Goal: Task Accomplishment & Management: Manage account settings

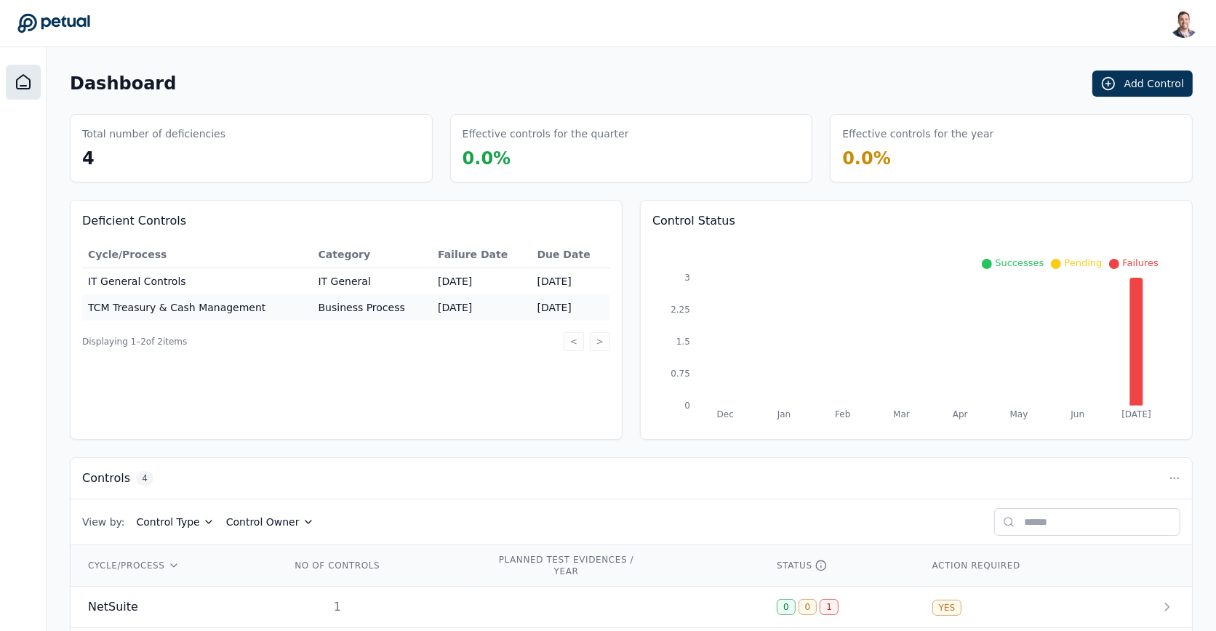
scroll to position [140, 0]
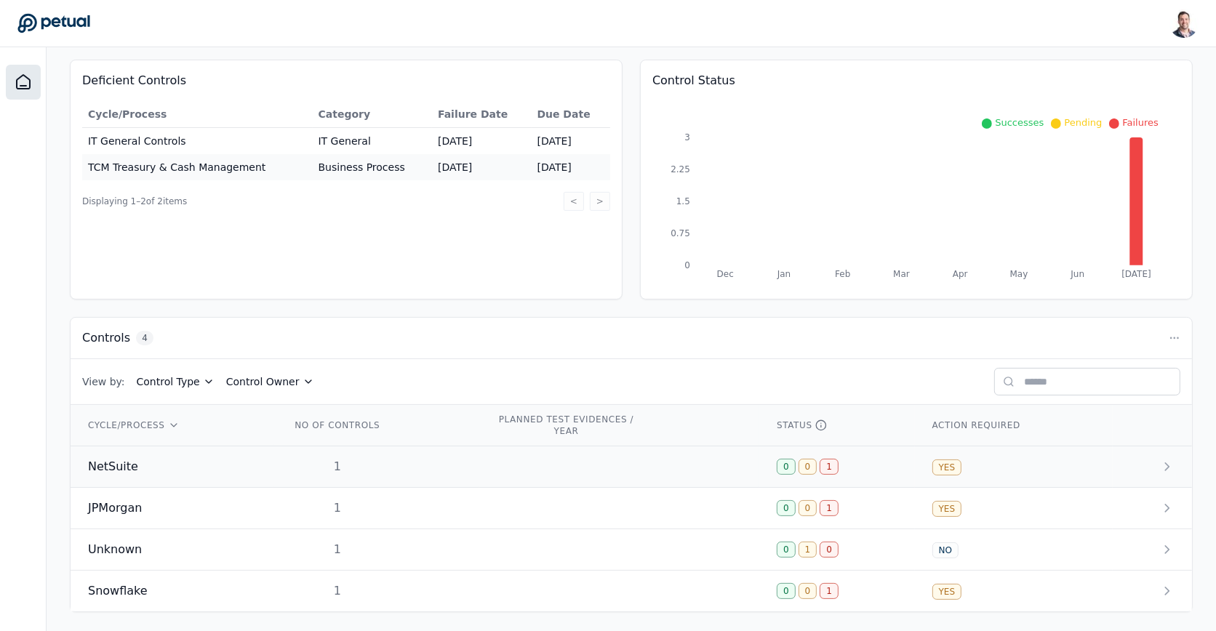
click at [283, 470] on td "1" at bounding box center [376, 467] width 206 height 41
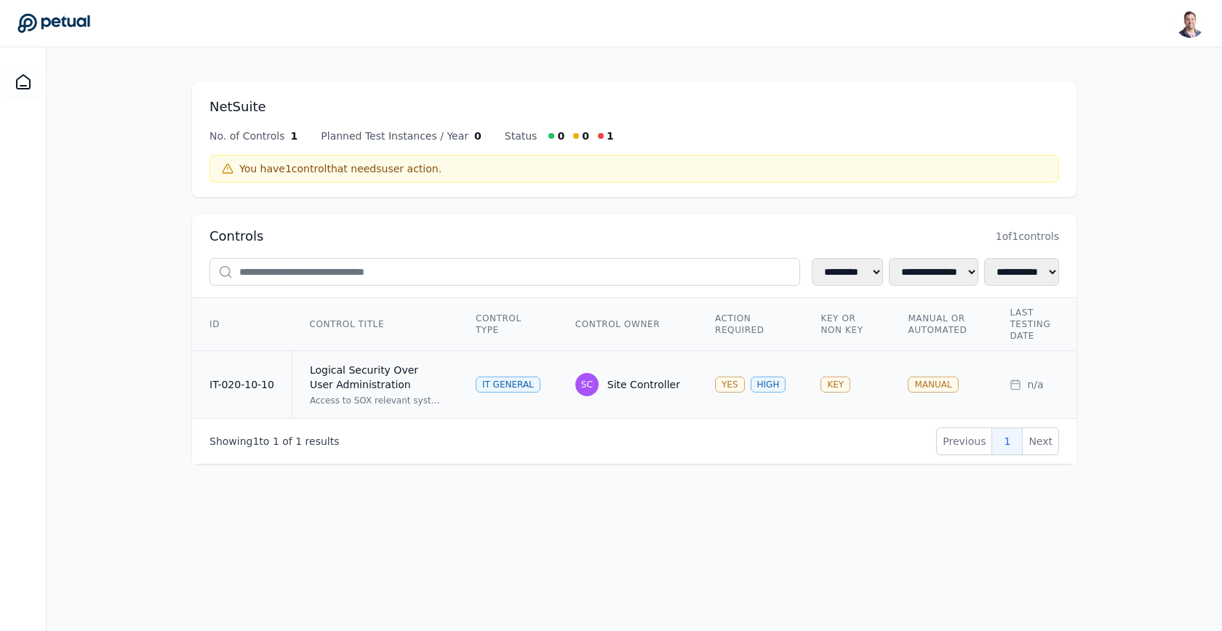
click at [431, 395] on div "Access to SOX relevant systems/applications/databases are requested by the user…" at bounding box center [375, 401] width 131 height 12
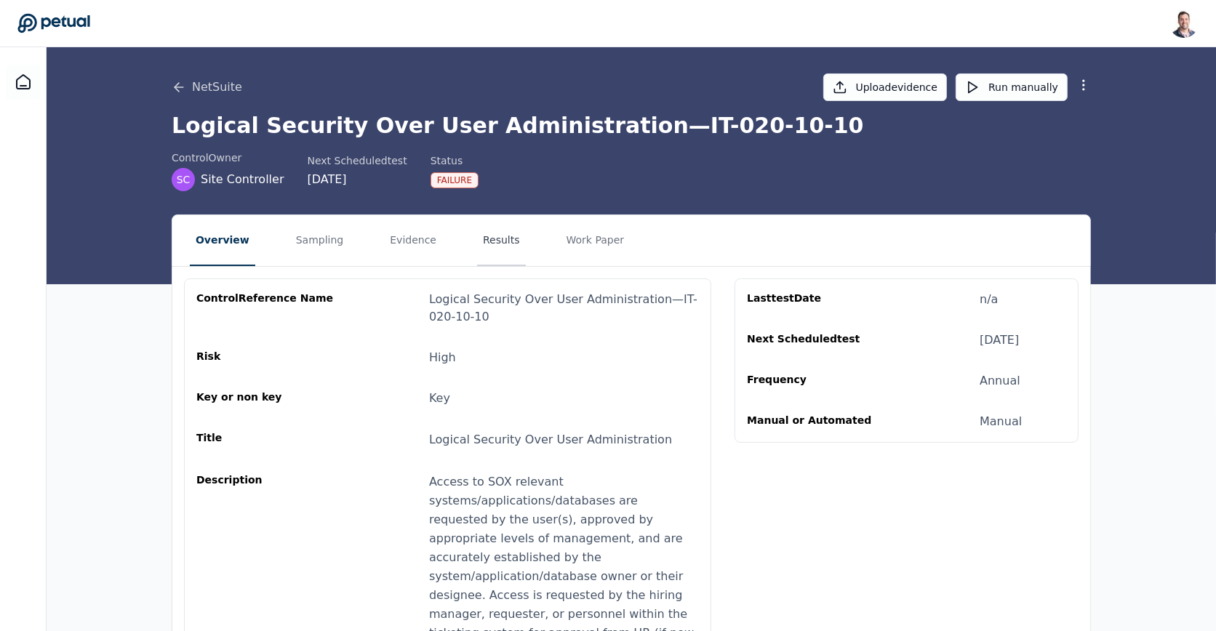
click at [480, 251] on button "Results" at bounding box center [501, 240] width 49 height 51
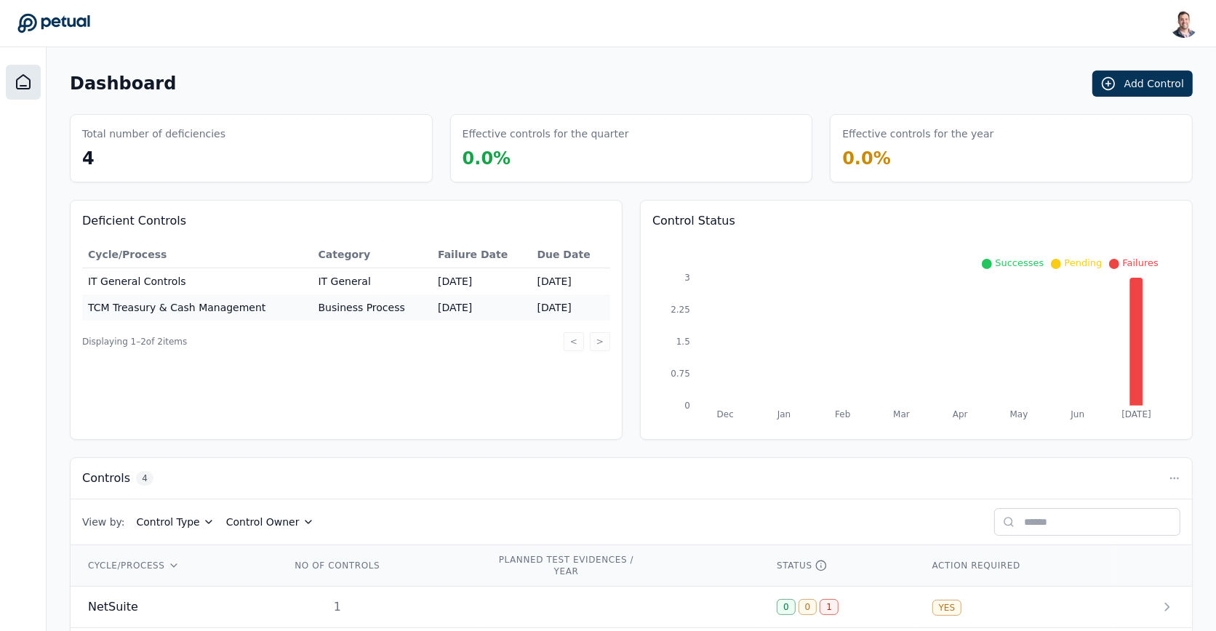
scroll to position [140, 0]
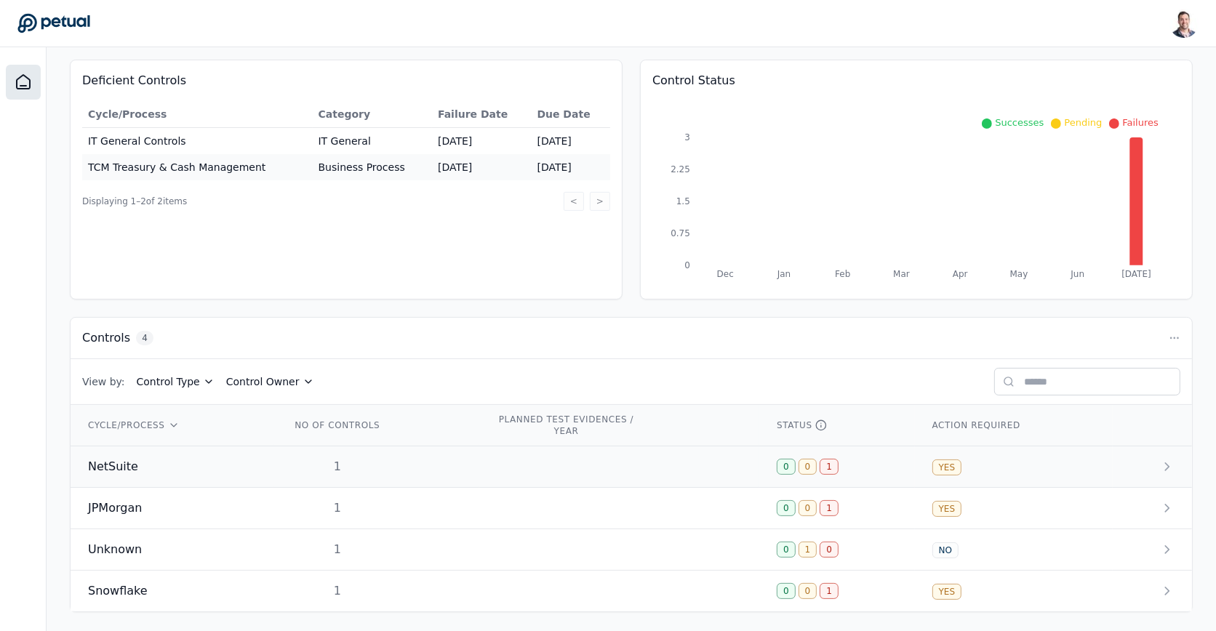
click at [537, 457] on td at bounding box center [619, 467] width 281 height 41
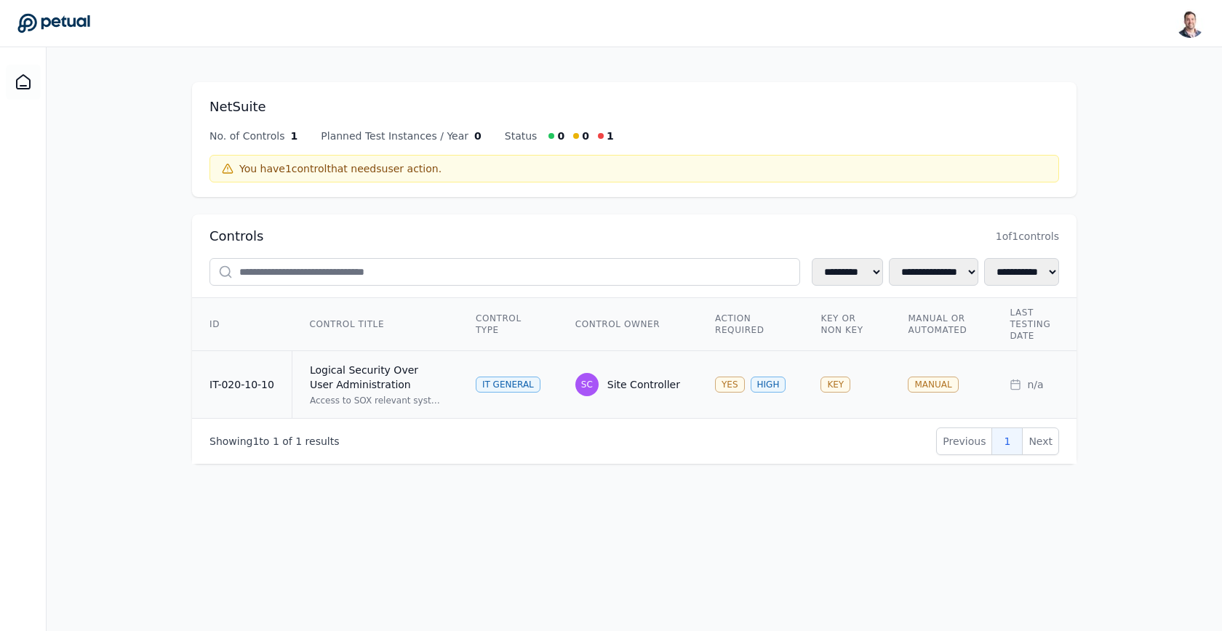
click at [871, 377] on td "KEY" at bounding box center [846, 385] width 87 height 68
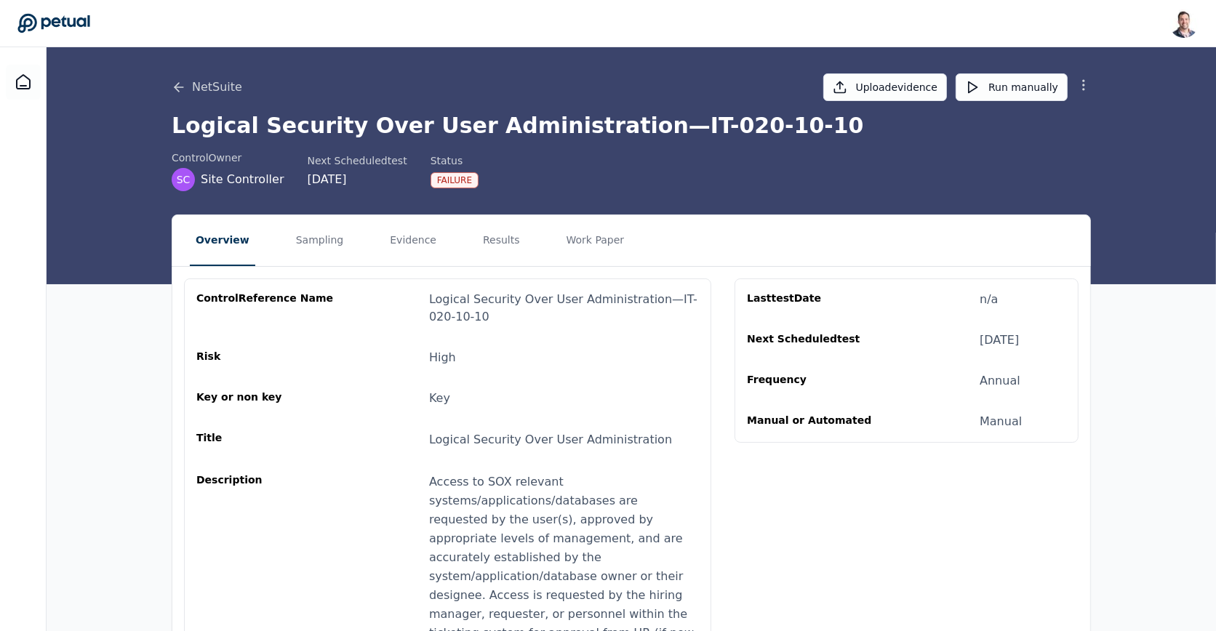
click at [1081, 83] on icon at bounding box center [1083, 85] width 15 height 15
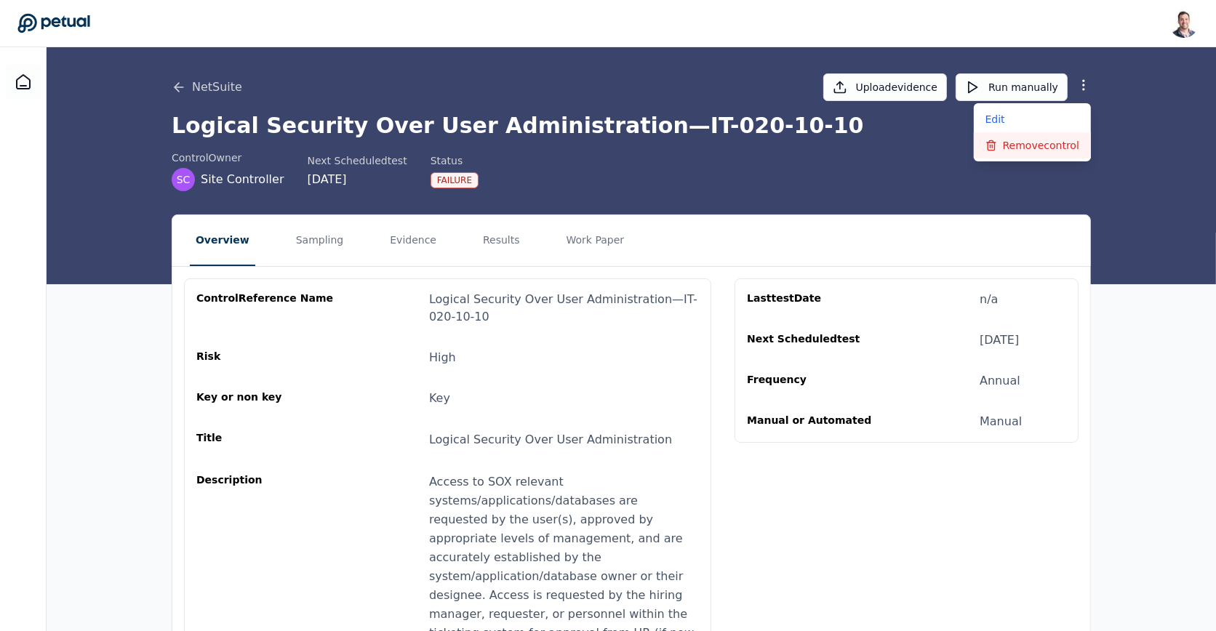
click at [1068, 145] on button "Remove control" at bounding box center [1032, 145] width 117 height 26
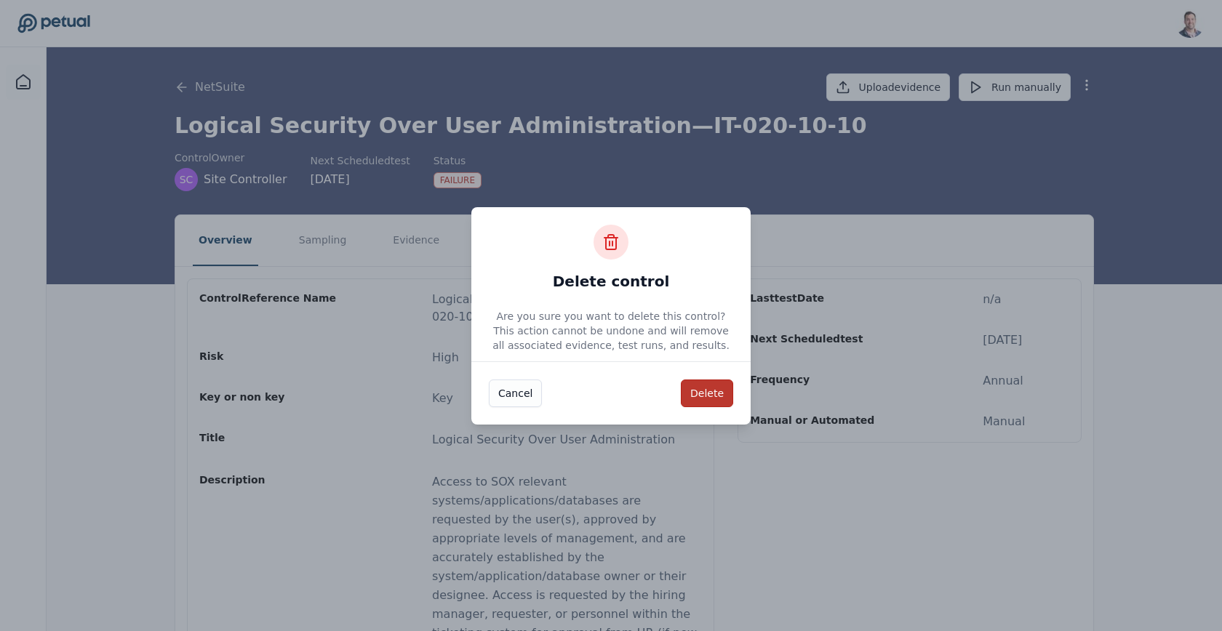
click at [696, 402] on button "Delete" at bounding box center [707, 394] width 52 height 28
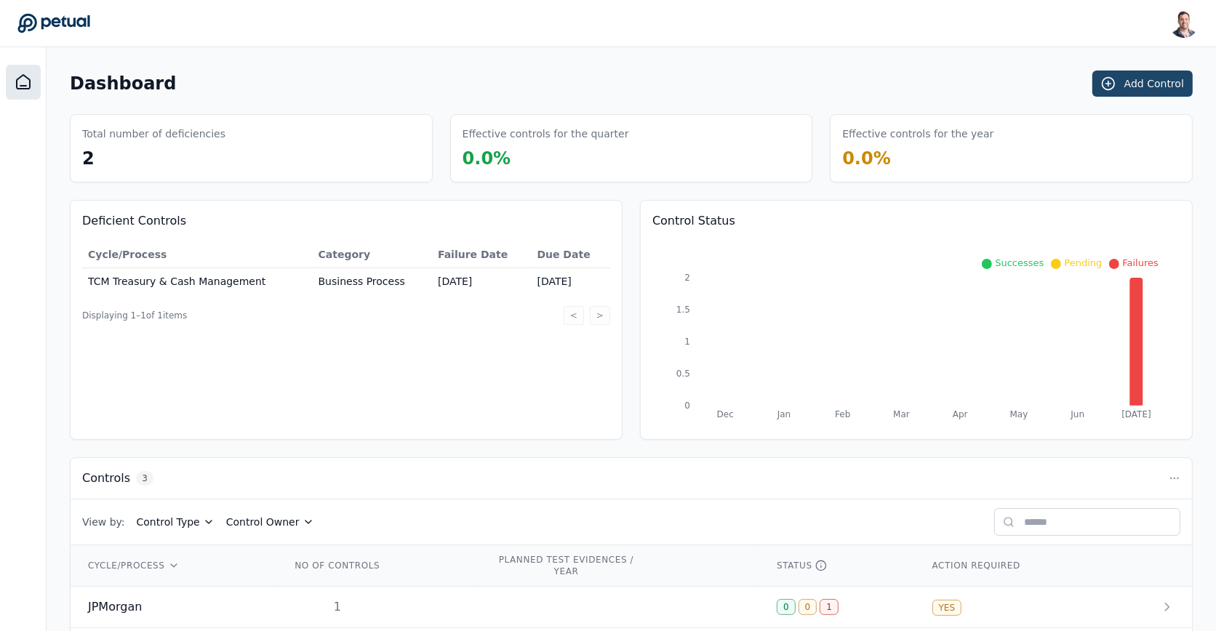
click at [1120, 89] on button "Add Control" at bounding box center [1142, 84] width 100 height 26
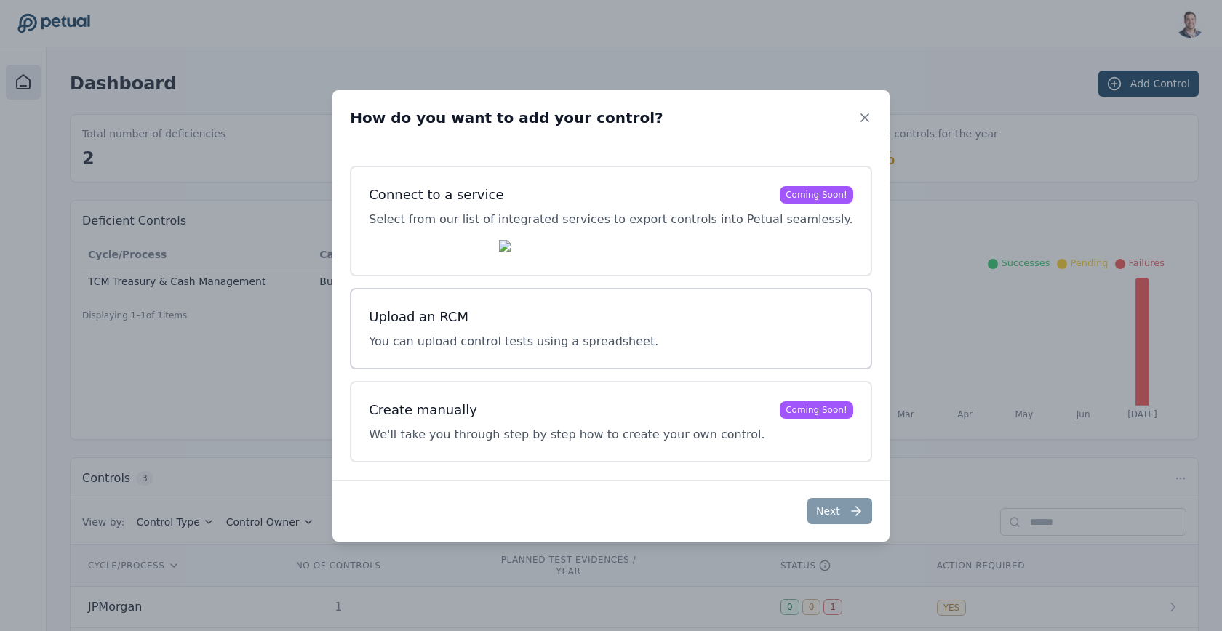
click at [605, 310] on h3 "Upload an RCM" at bounding box center [513, 317] width 289 height 20
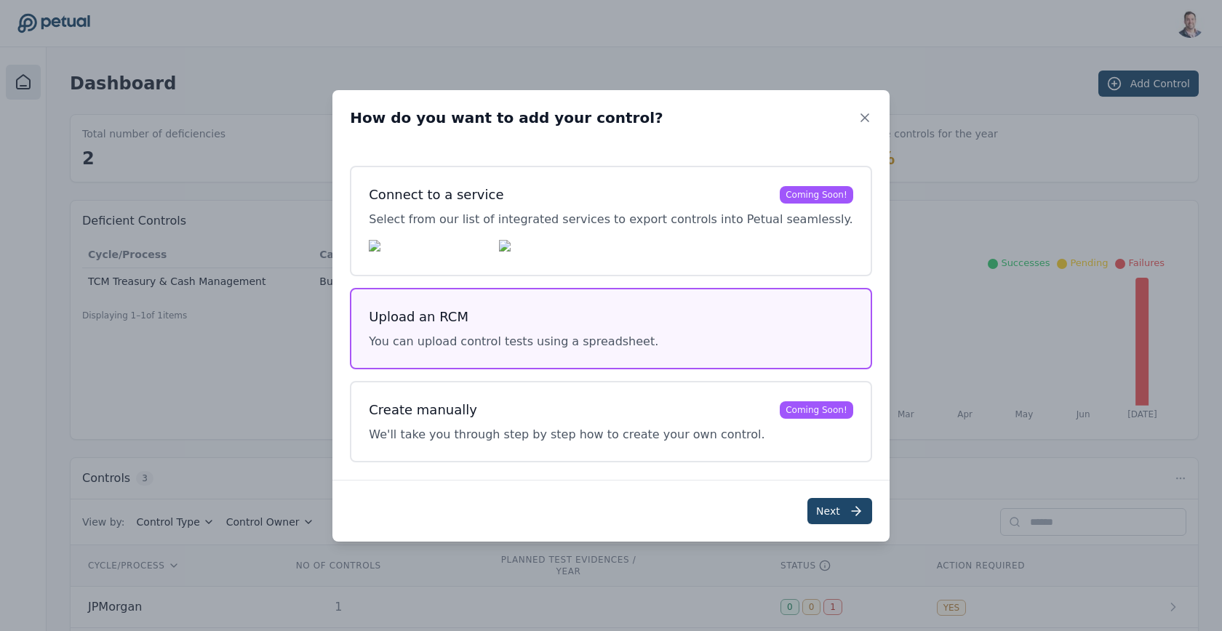
click at [815, 516] on button "Next" at bounding box center [839, 511] width 65 height 26
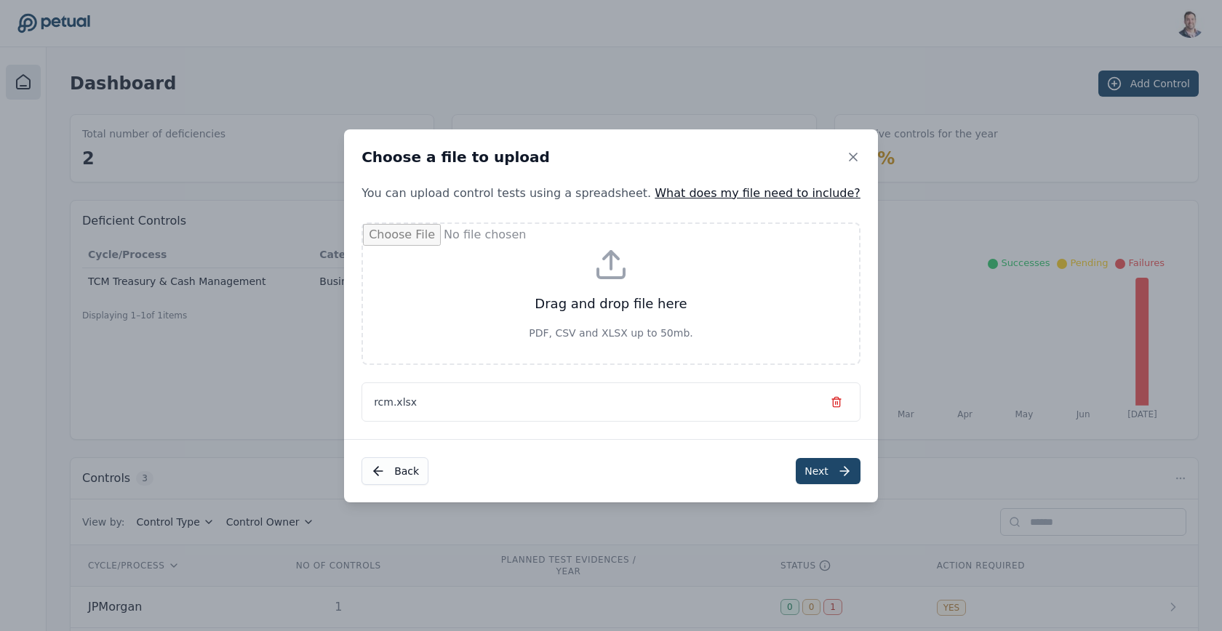
click at [796, 471] on button "Next" at bounding box center [828, 471] width 65 height 26
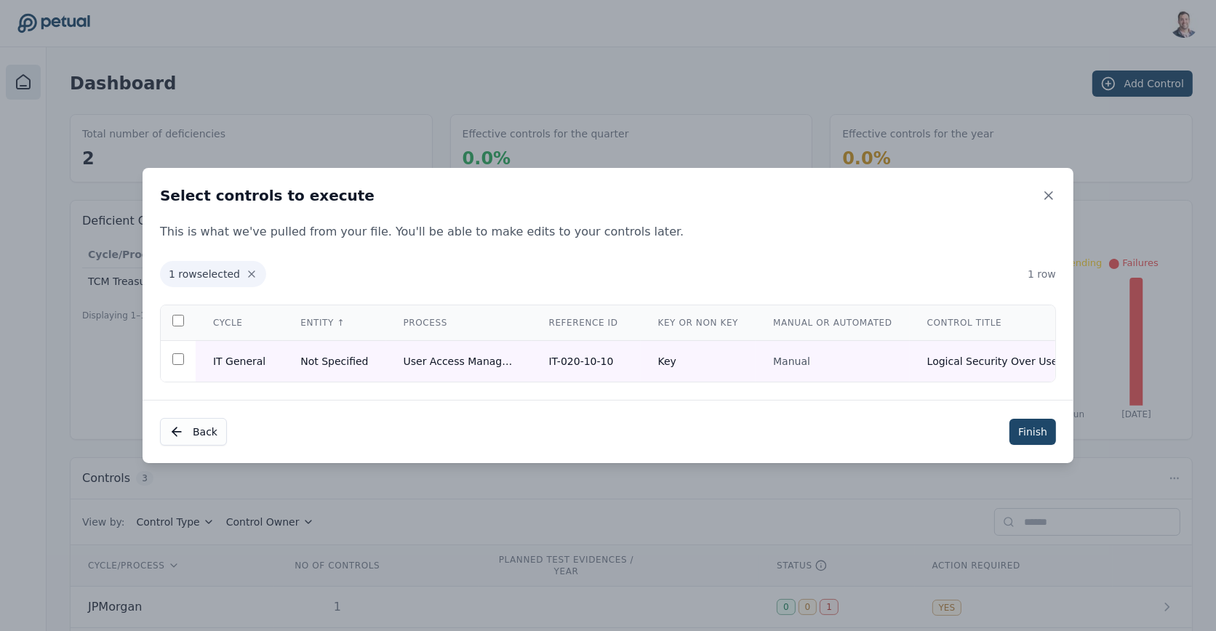
click at [1033, 438] on button "Finish" at bounding box center [1032, 432] width 47 height 26
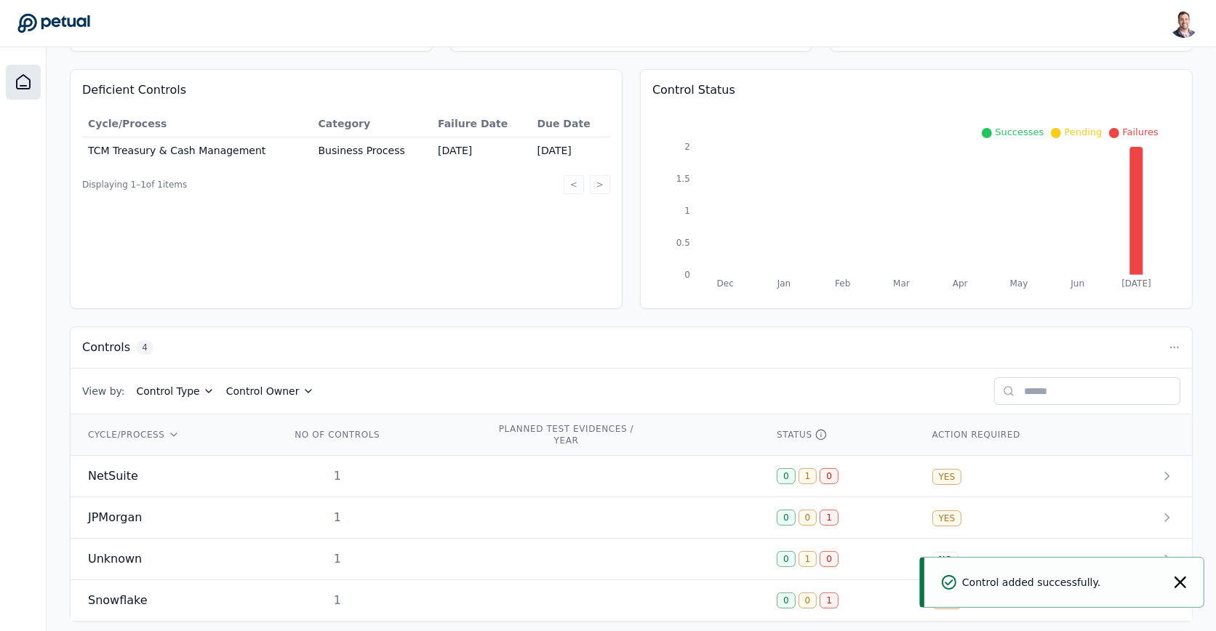
scroll to position [135, 0]
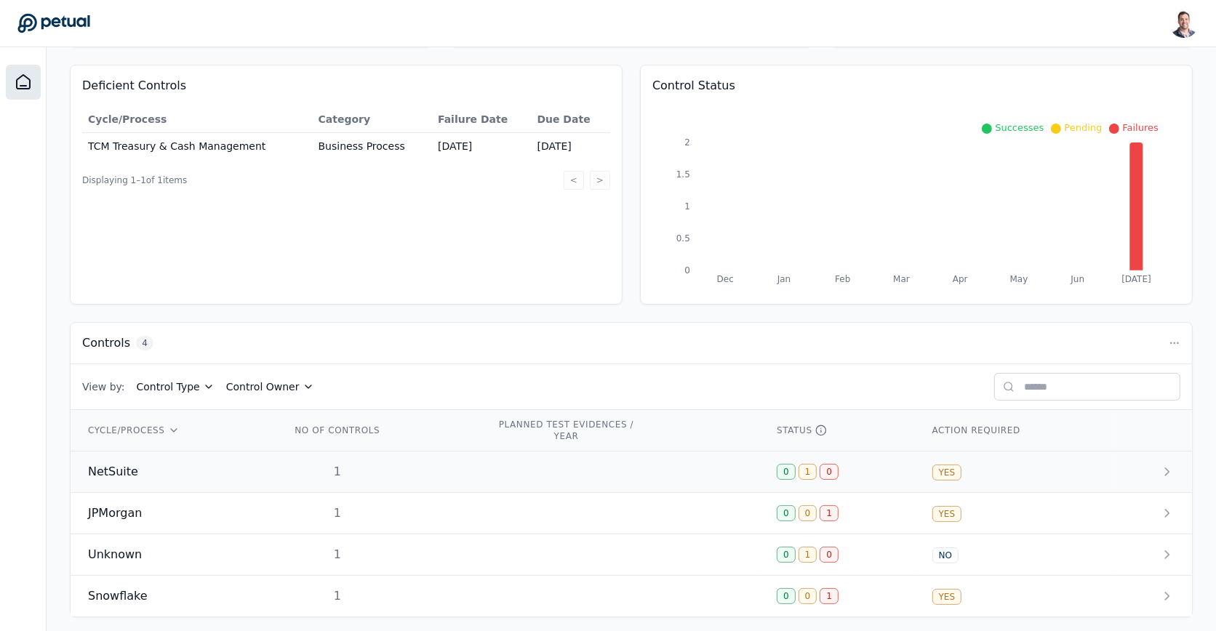
click at [575, 459] on td at bounding box center [619, 472] width 281 height 41
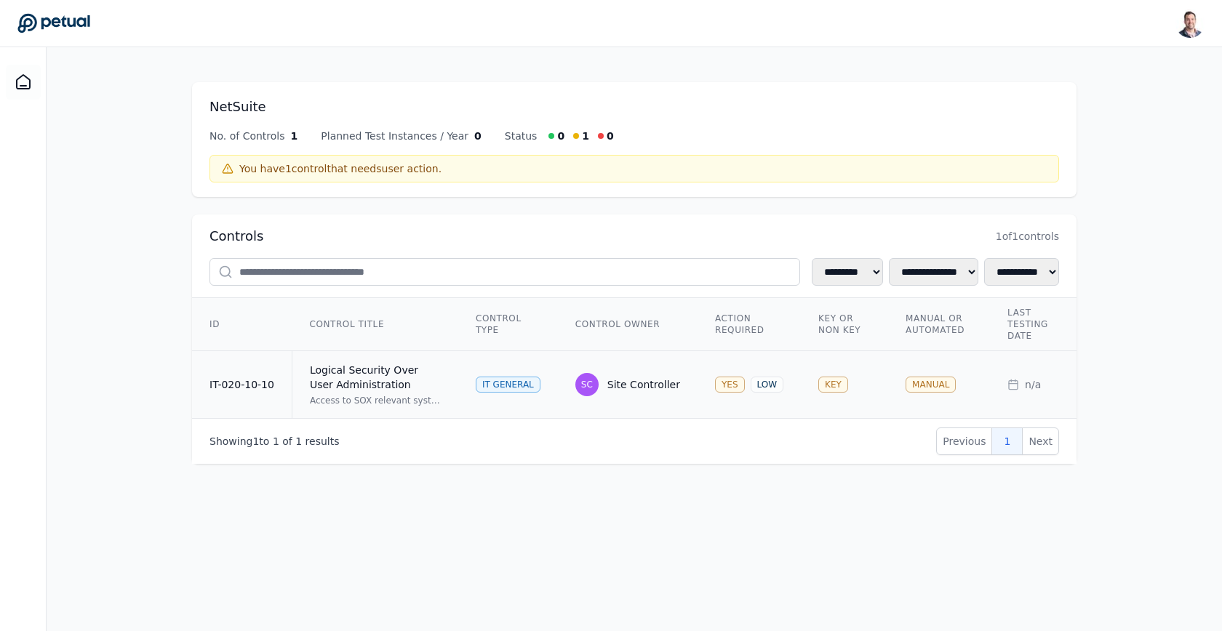
click at [751, 384] on div "LOW" at bounding box center [766, 385] width 33 height 16
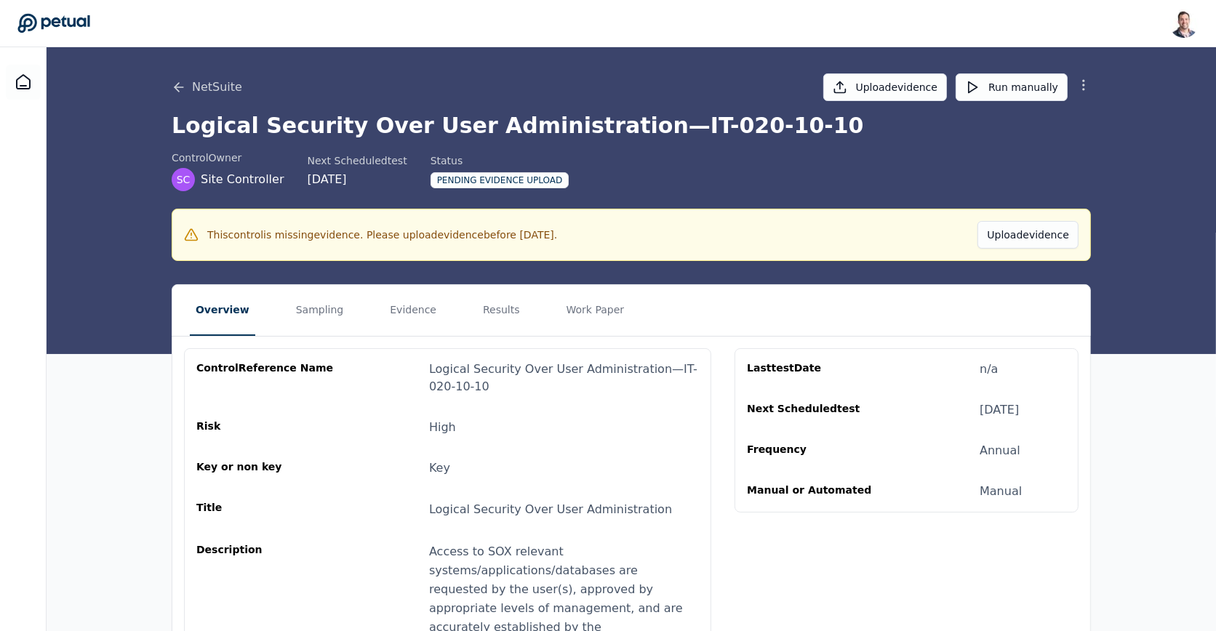
click at [1083, 83] on icon at bounding box center [1083, 85] width 15 height 15
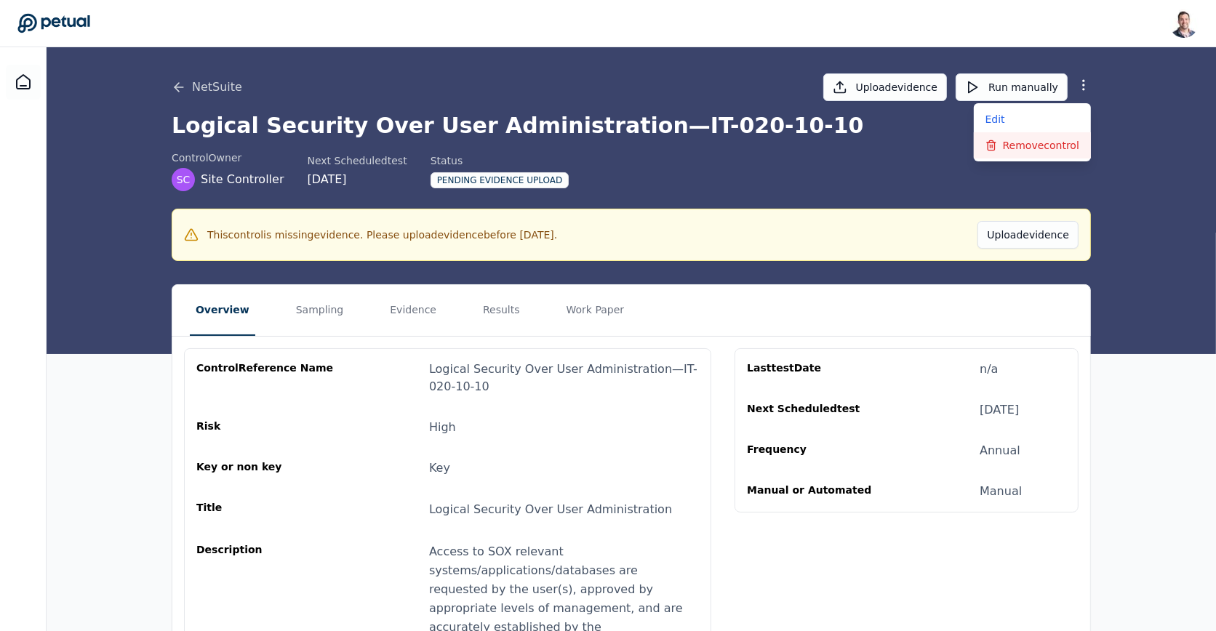
click at [1068, 140] on button "Remove control" at bounding box center [1032, 145] width 117 height 26
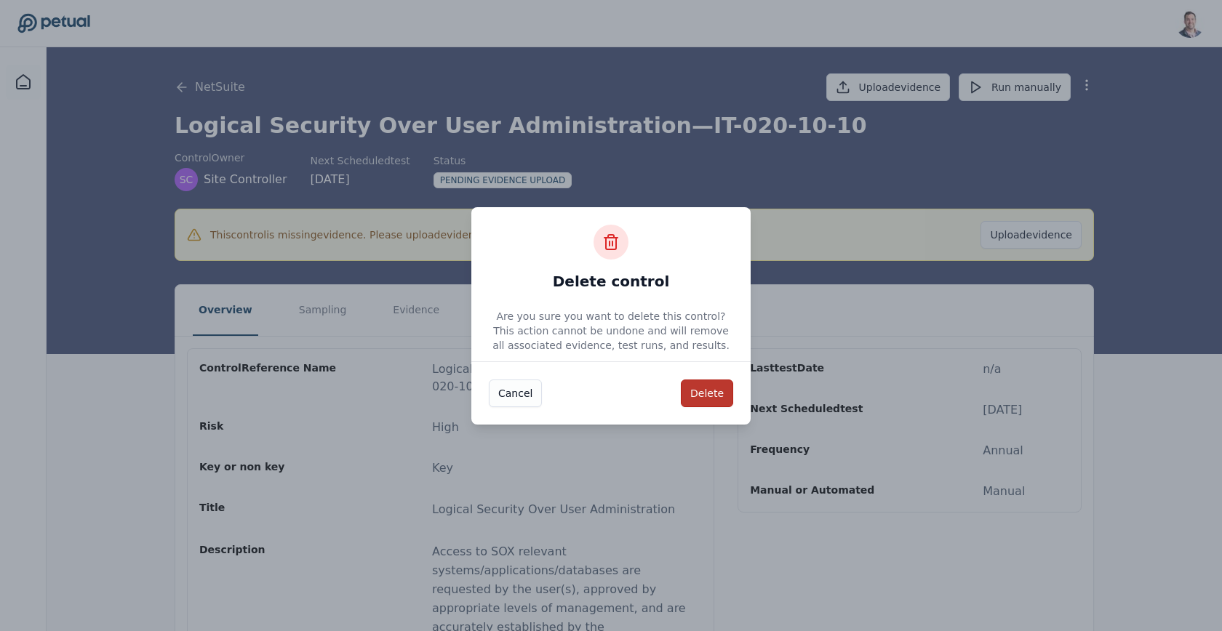
click at [710, 405] on button "Delete" at bounding box center [707, 394] width 52 height 28
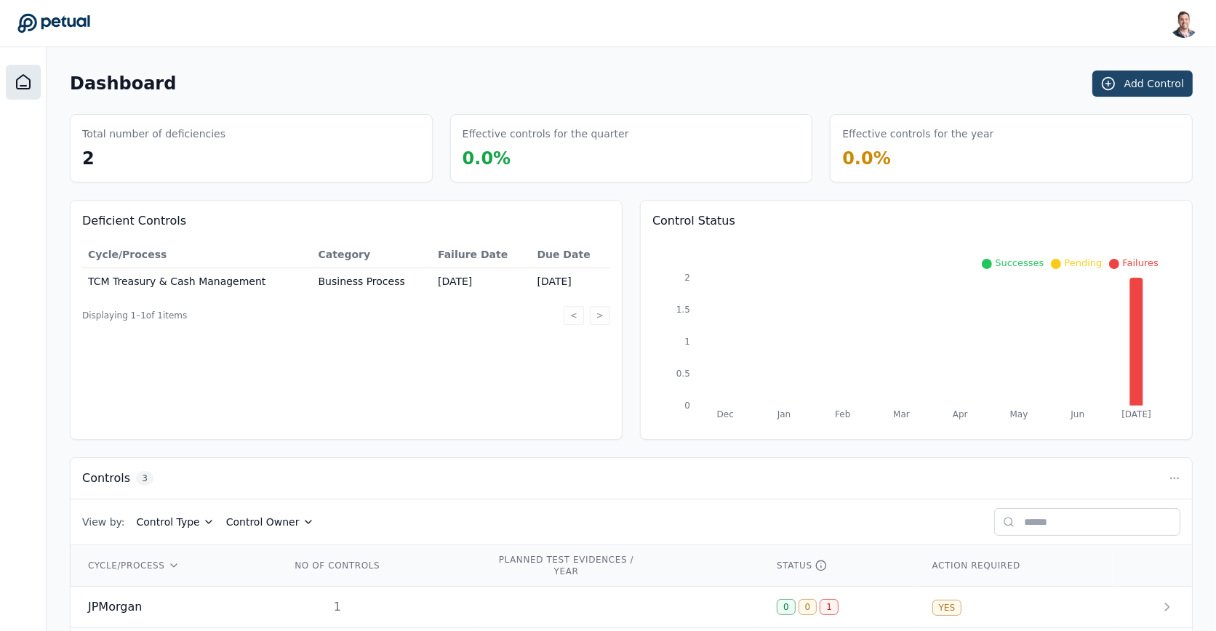
click at [1126, 92] on button "Add Control" at bounding box center [1142, 84] width 100 height 26
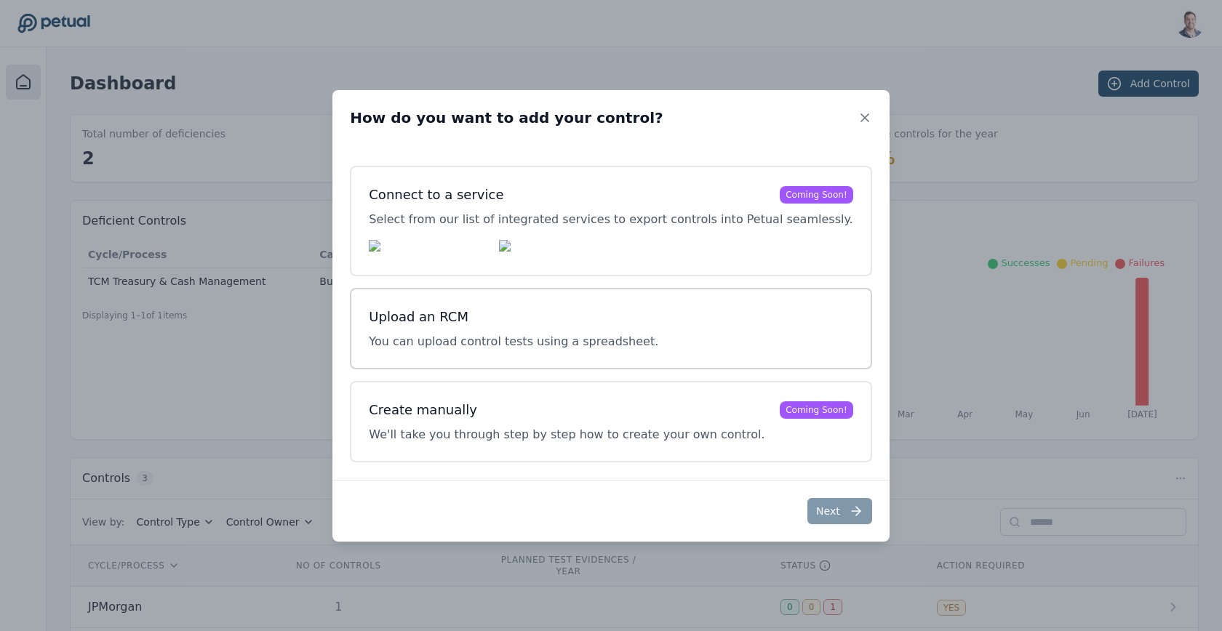
click at [542, 327] on h3 "Upload an RCM" at bounding box center [513, 317] width 289 height 20
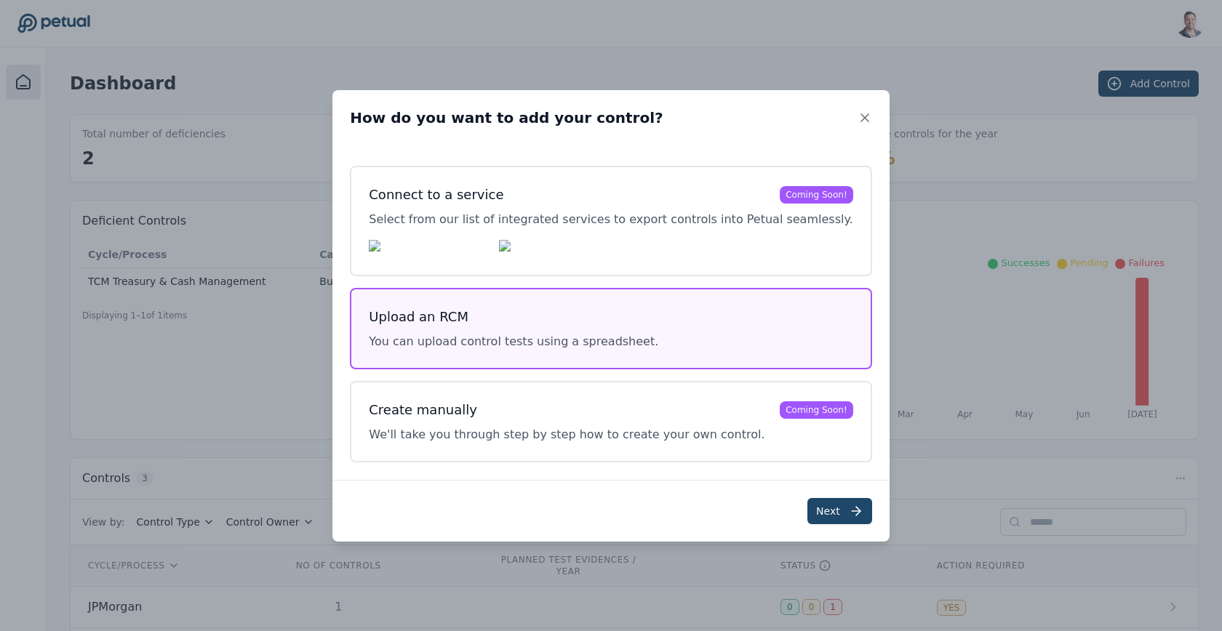
click at [807, 504] on button "Next" at bounding box center [839, 511] width 65 height 26
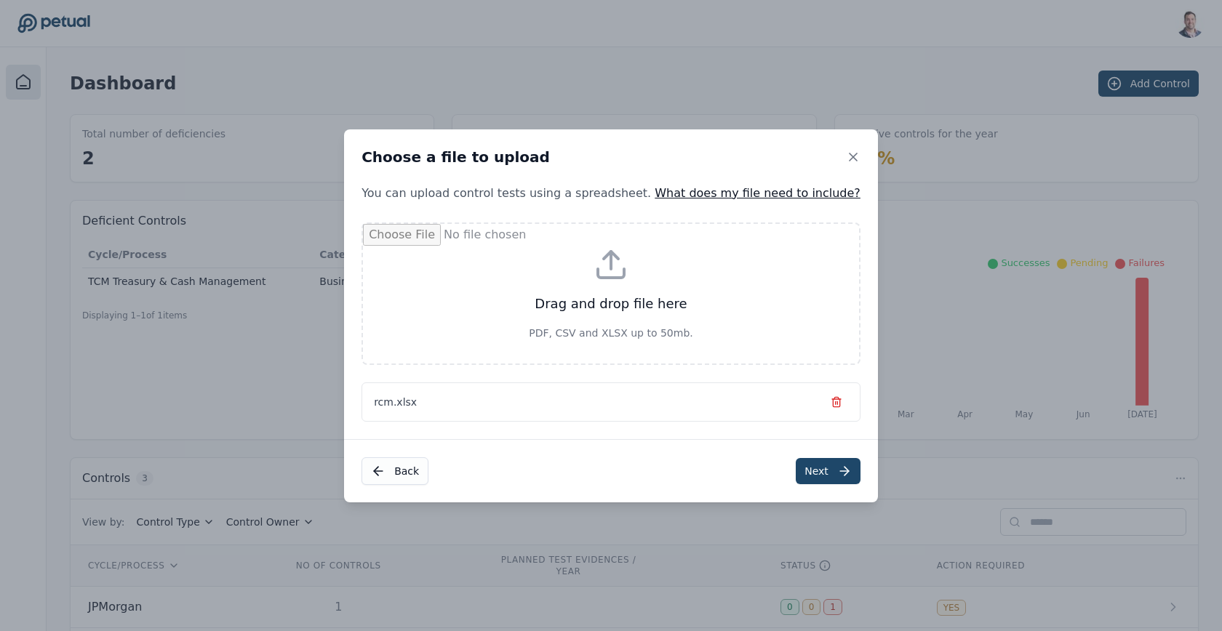
click at [801, 463] on button "Next" at bounding box center [828, 471] width 65 height 26
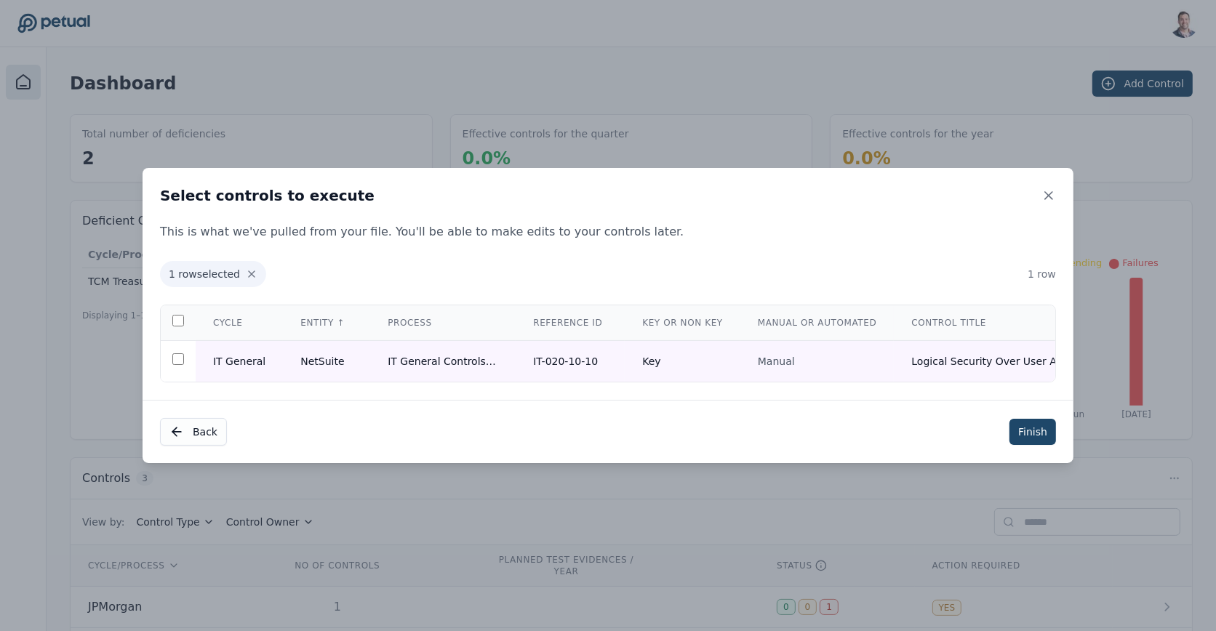
click at [1023, 440] on button "Finish" at bounding box center [1032, 432] width 47 height 26
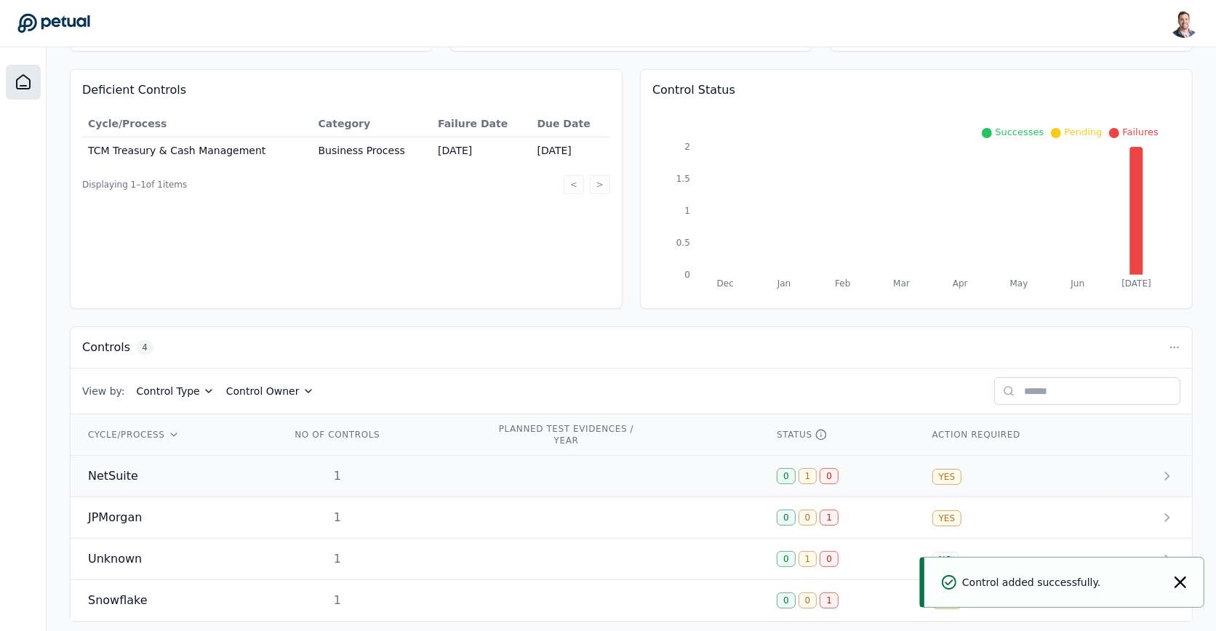
scroll to position [134, 0]
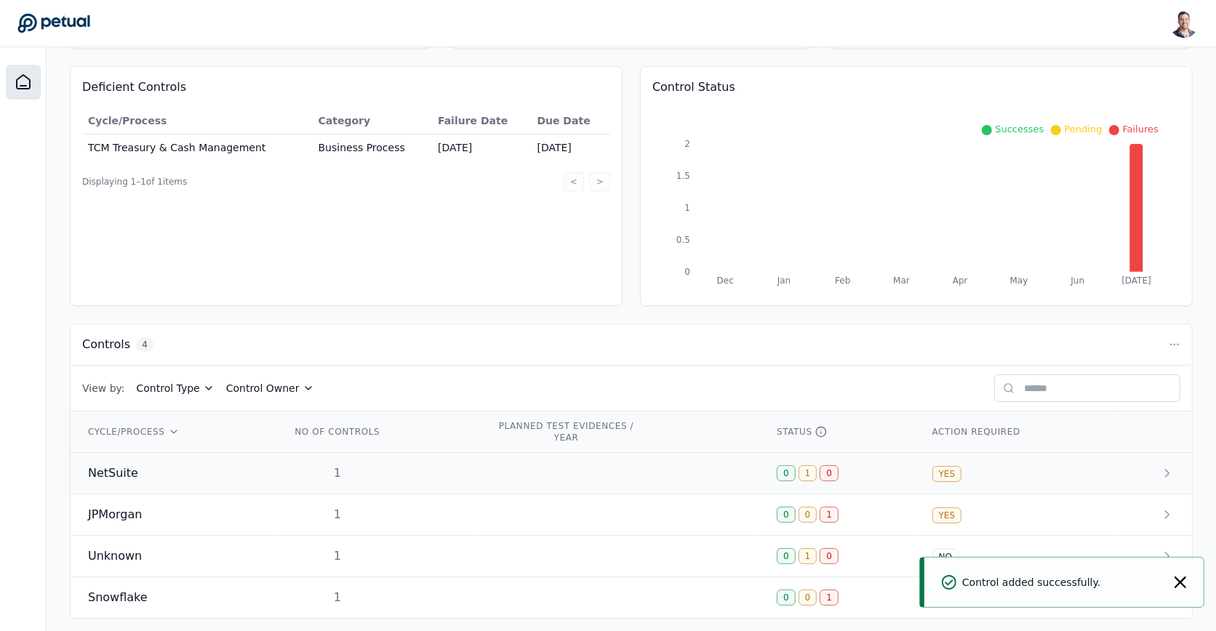
click at [435, 473] on td "1" at bounding box center [376, 473] width 206 height 41
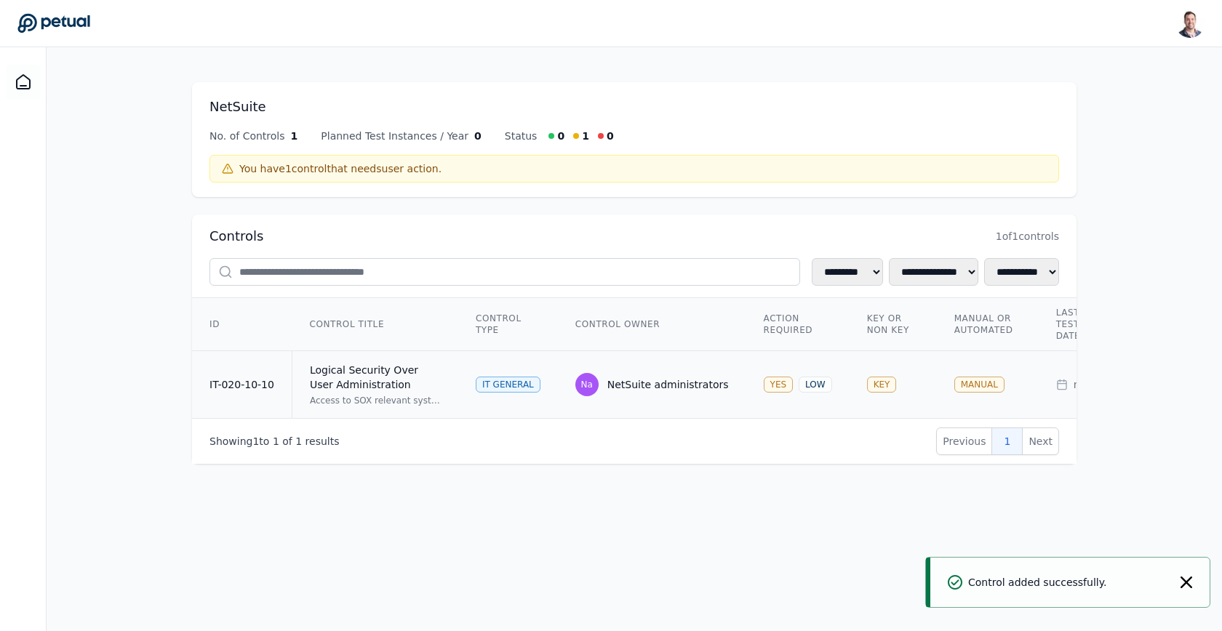
click at [532, 395] on td "IT General" at bounding box center [508, 385] width 100 height 68
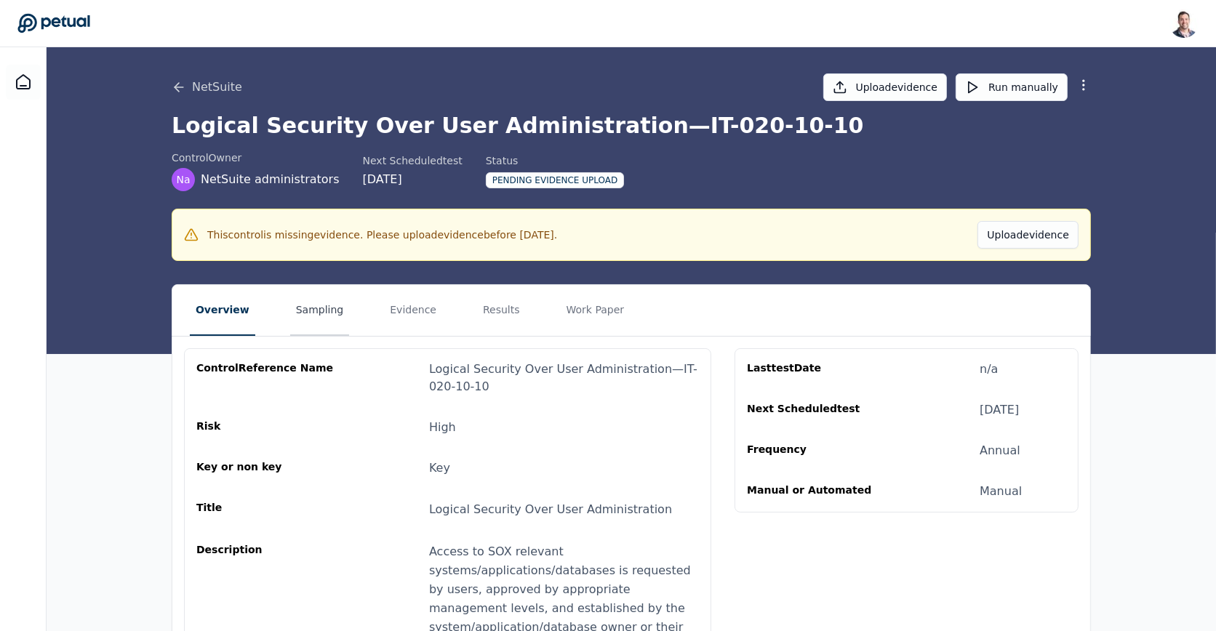
click at [290, 314] on button "Sampling" at bounding box center [320, 310] width 60 height 51
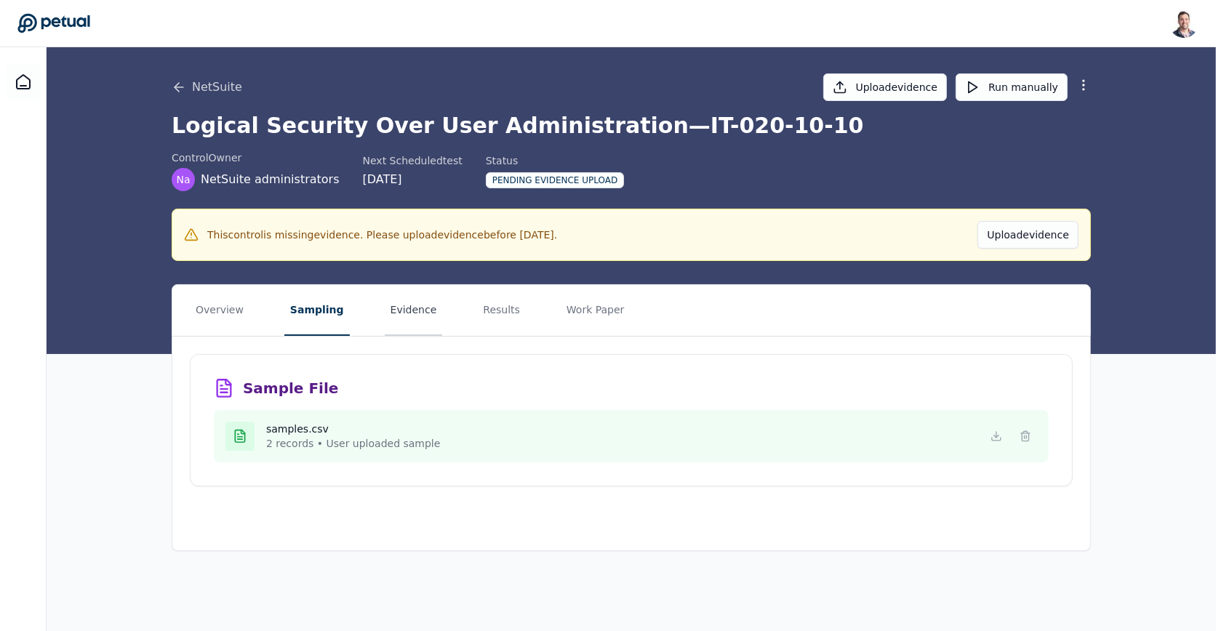
click at [405, 307] on button "Evidence" at bounding box center [414, 310] width 58 height 51
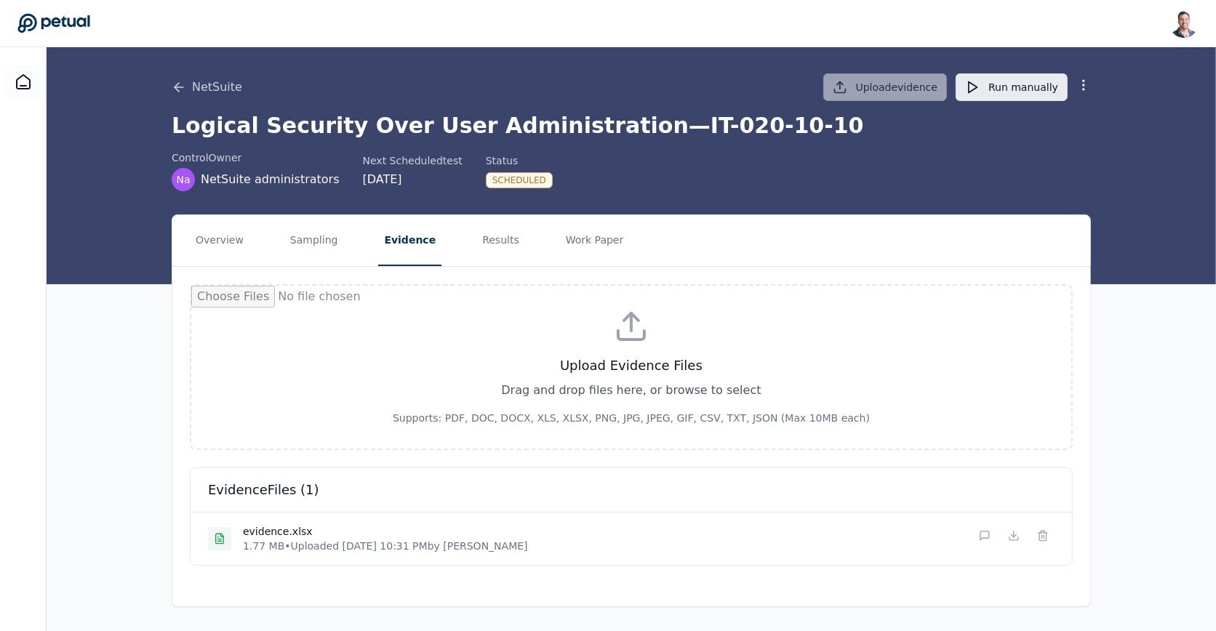
click at [1001, 92] on button "Run manually" at bounding box center [1012, 87] width 112 height 28
click at [561, 253] on button "Work Paper" at bounding box center [595, 240] width 70 height 51
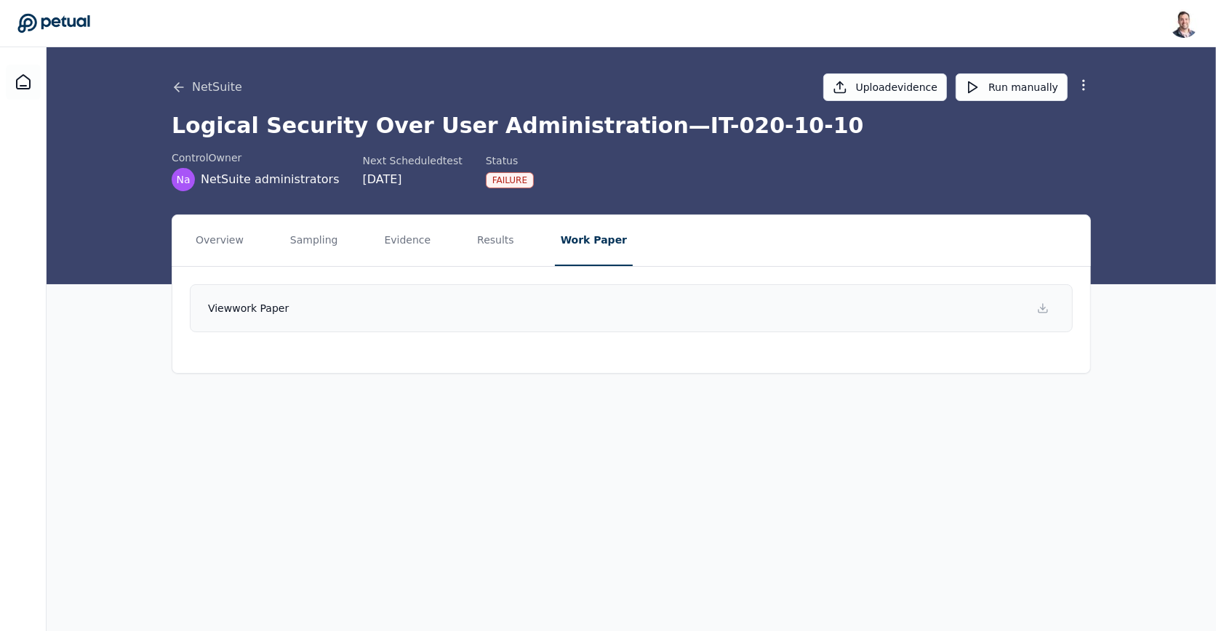
click at [550, 310] on link "View work paper" at bounding box center [631, 308] width 883 height 48
click at [484, 242] on button "Results" at bounding box center [495, 240] width 49 height 51
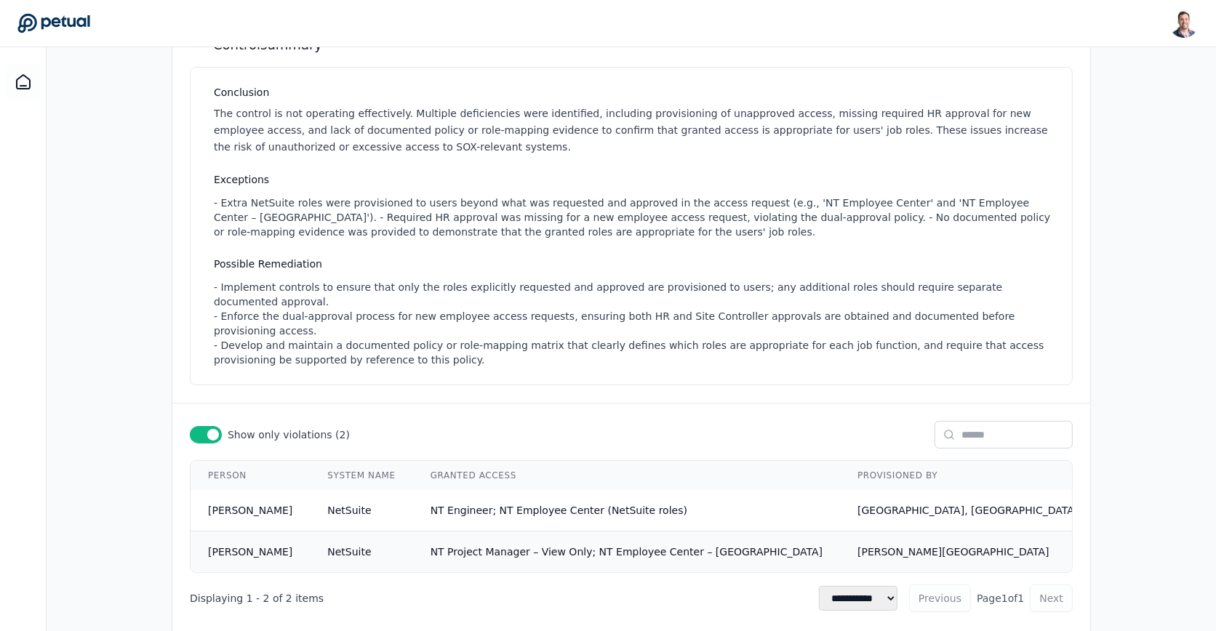
click at [541, 532] on td "NT Project Manager – View Only; NT Employee Center – [GEOGRAPHIC_DATA]" at bounding box center [626, 552] width 427 height 41
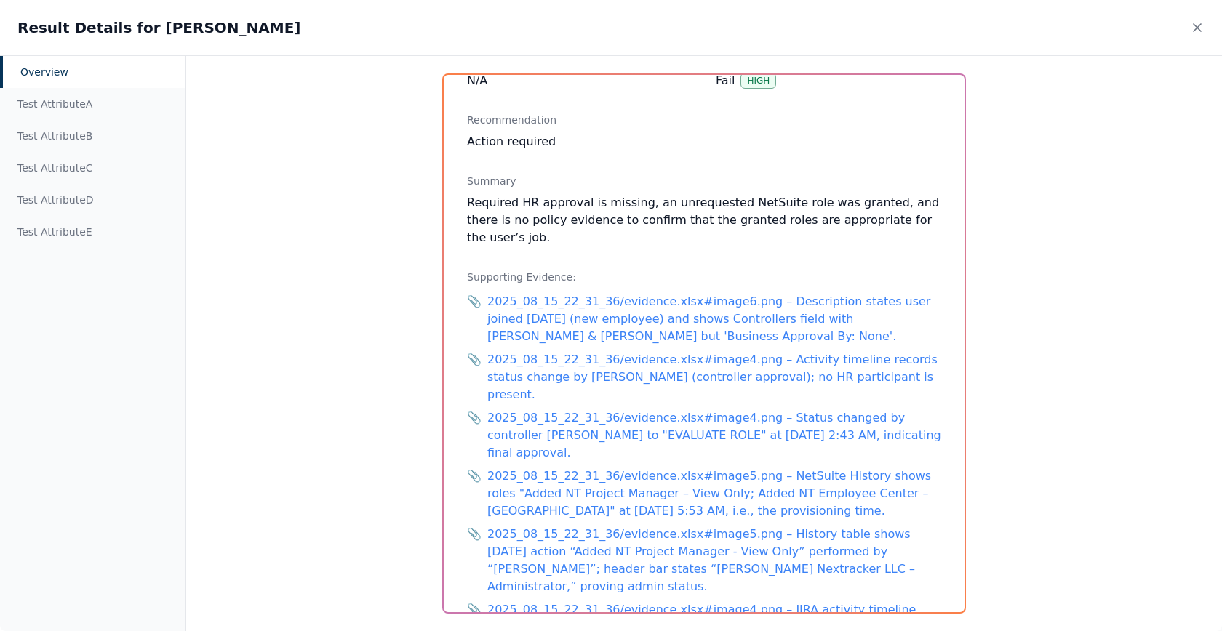
scroll to position [177, 0]
click at [49, 94] on div "Test Attribute A" at bounding box center [92, 104] width 185 height 32
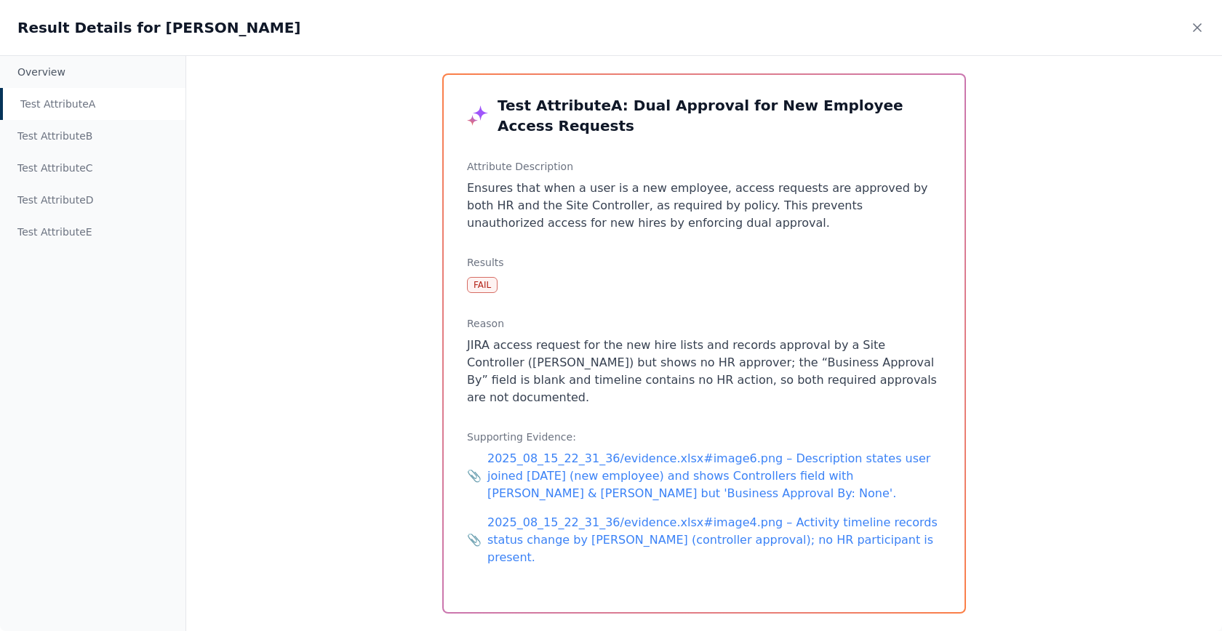
click at [606, 361] on p "JIRA access request for the new hire lists and records approval by a Site Contr…" at bounding box center [704, 372] width 474 height 70
drag, startPoint x: 606, startPoint y: 361, endPoint x: 897, endPoint y: 364, distance: 290.2
click at [897, 364] on p "JIRA access request for the new hire lists and records approval by a Site Contr…" at bounding box center [704, 372] width 474 height 70
click at [1196, 25] on icon at bounding box center [1197, 27] width 15 height 15
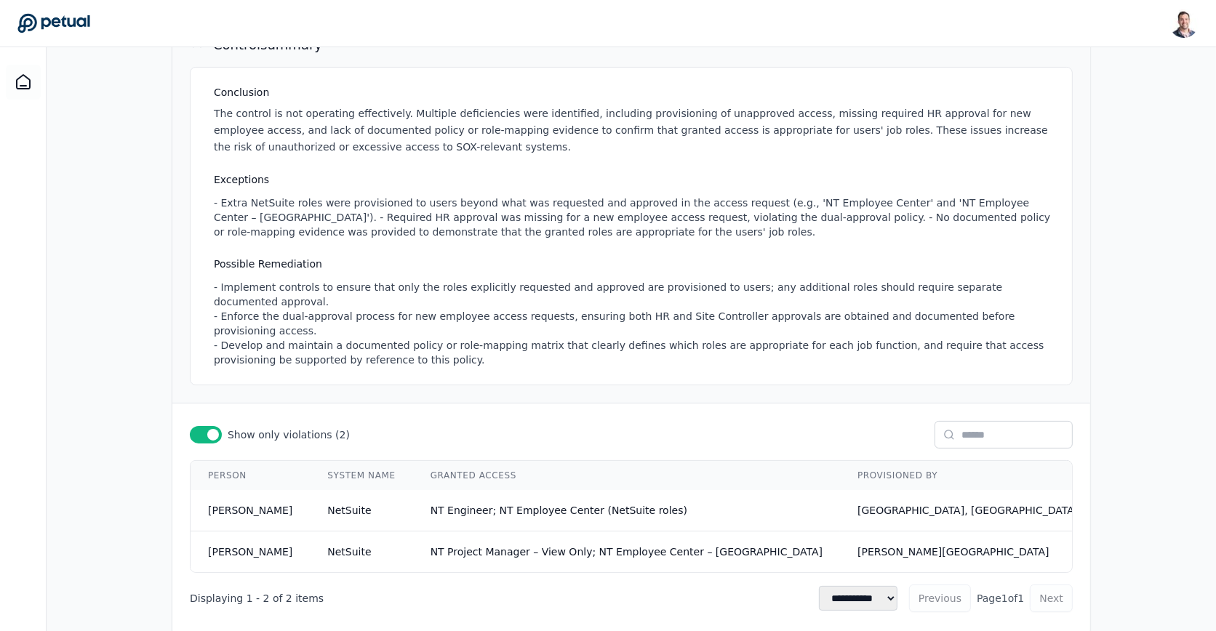
scroll to position [0, 0]
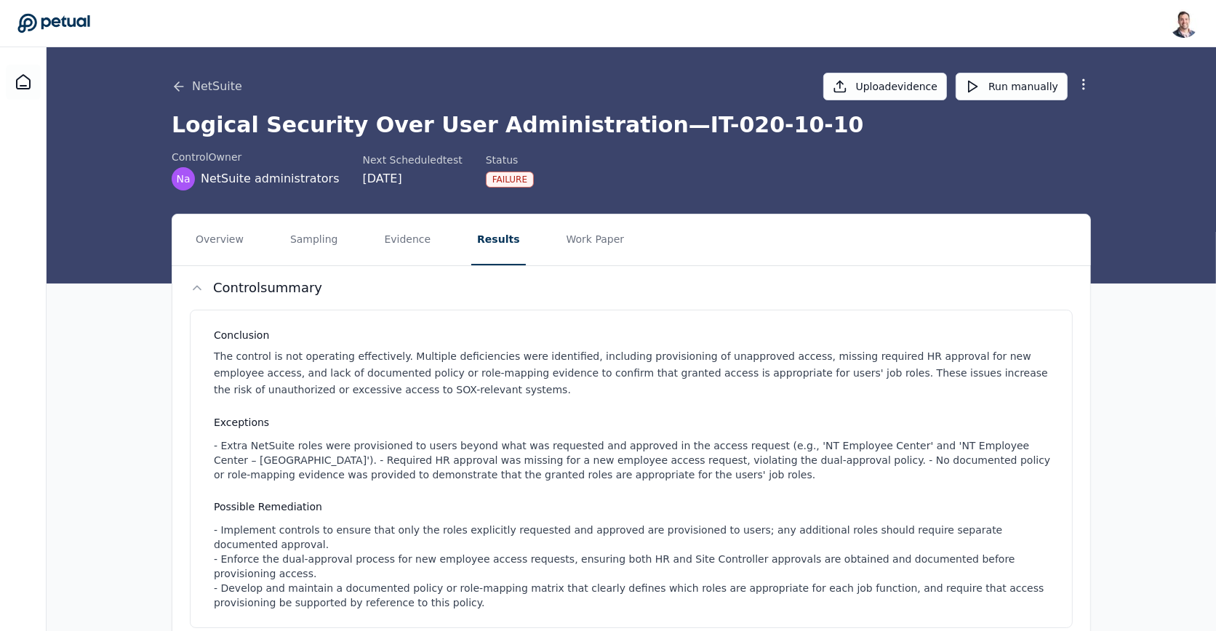
click at [356, 229] on nav "Overview Sampling Evidence Results Work Paper" at bounding box center [631, 240] width 918 height 51
click at [381, 238] on button "Evidence" at bounding box center [407, 240] width 58 height 51
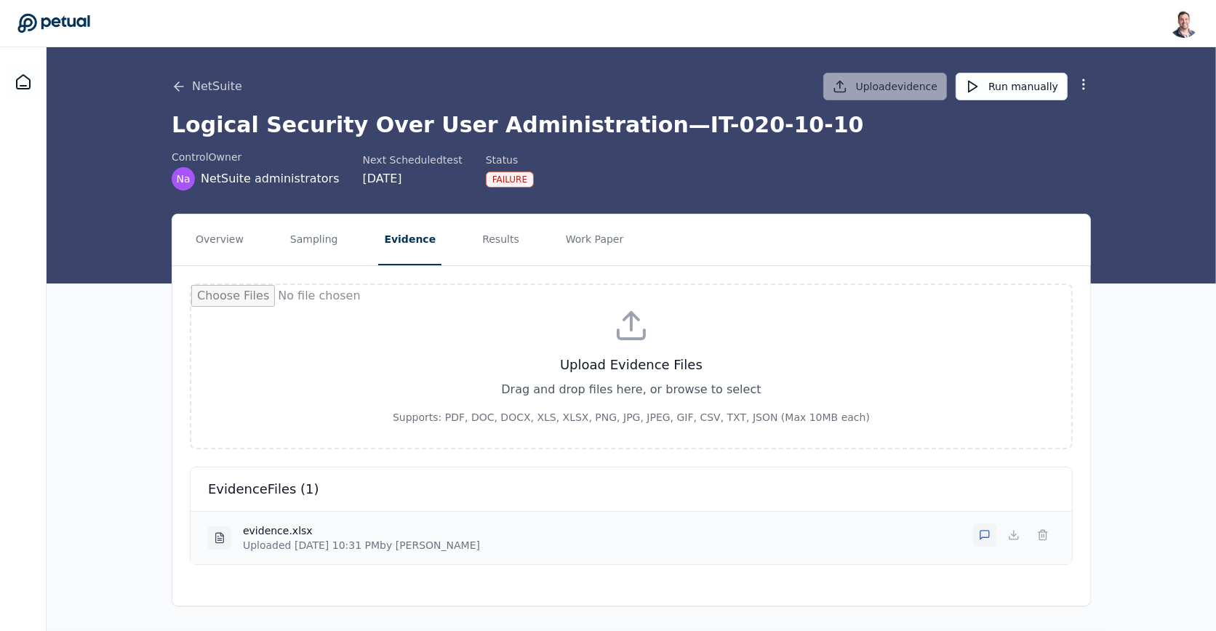
click at [987, 530] on icon at bounding box center [985, 535] width 12 height 12
click at [753, 571] on textarea at bounding box center [649, 589] width 812 height 57
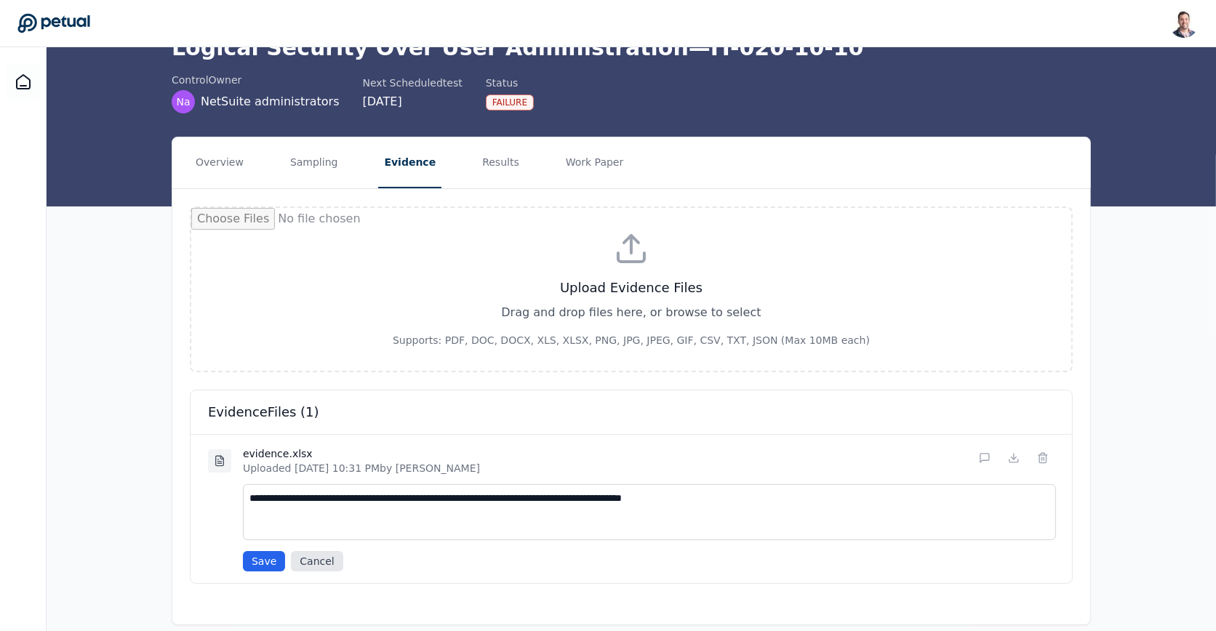
scroll to position [79, 0]
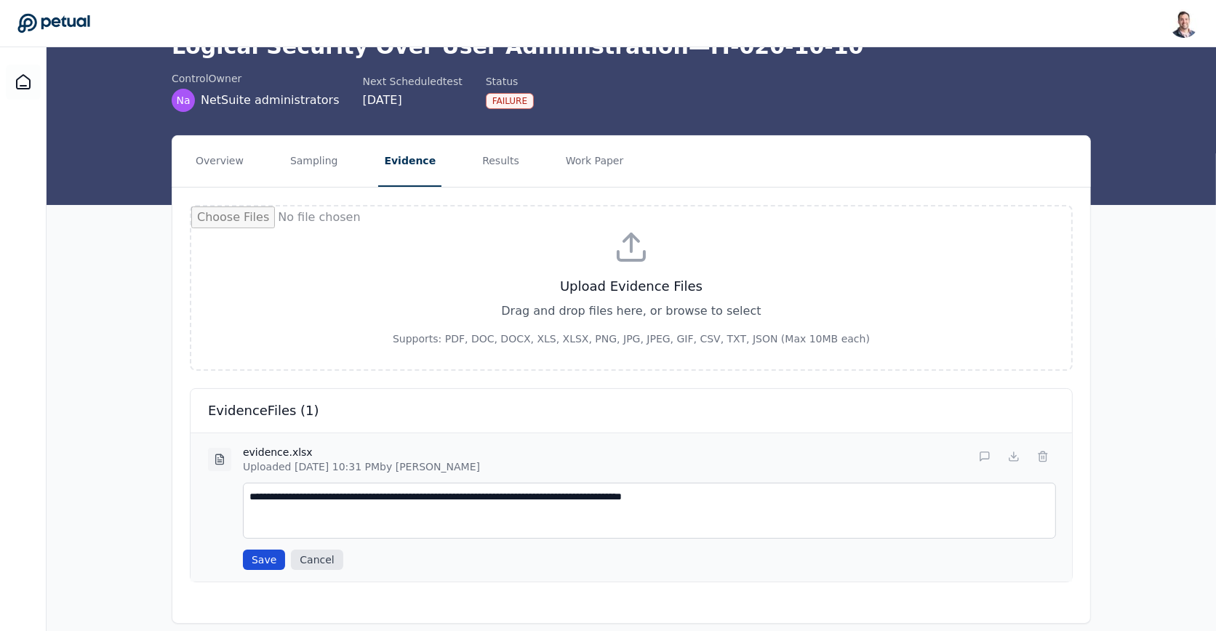
type textarea "**********"
click at [251, 550] on button "Save" at bounding box center [264, 560] width 42 height 20
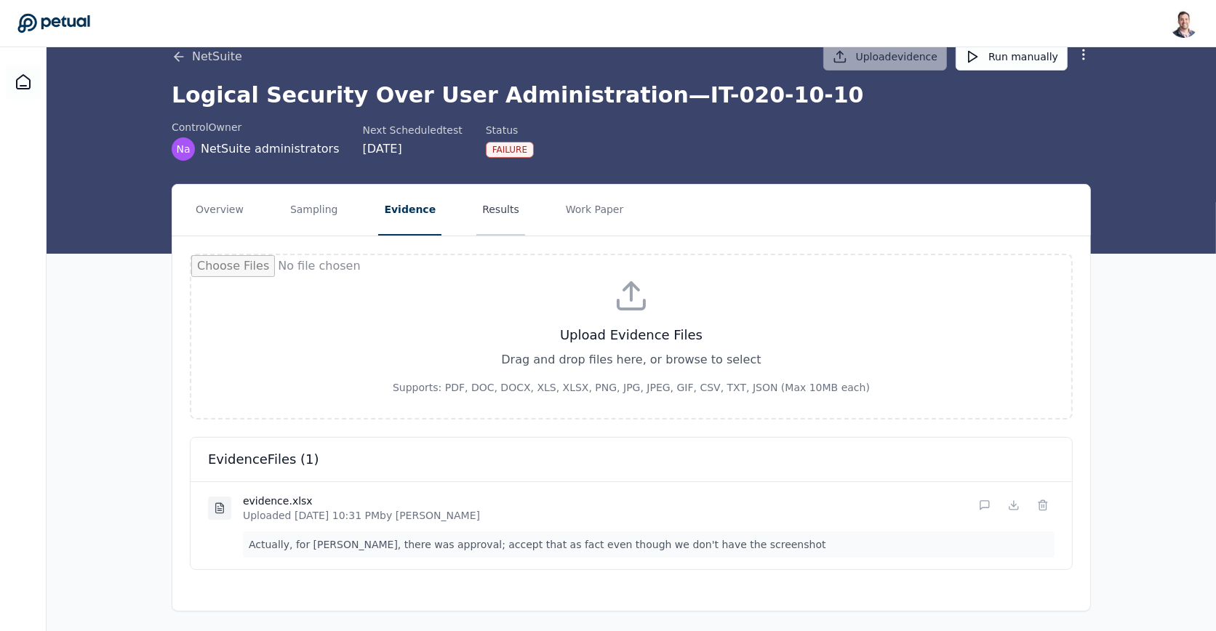
click at [490, 212] on button "Results" at bounding box center [500, 210] width 49 height 51
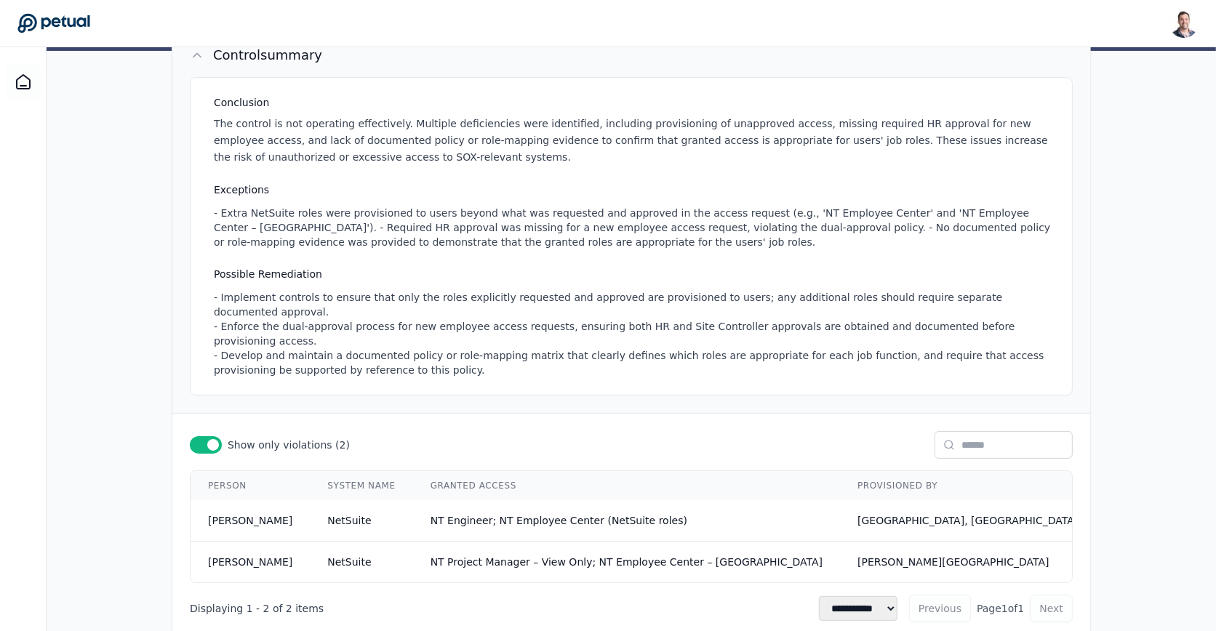
scroll to position [238, 0]
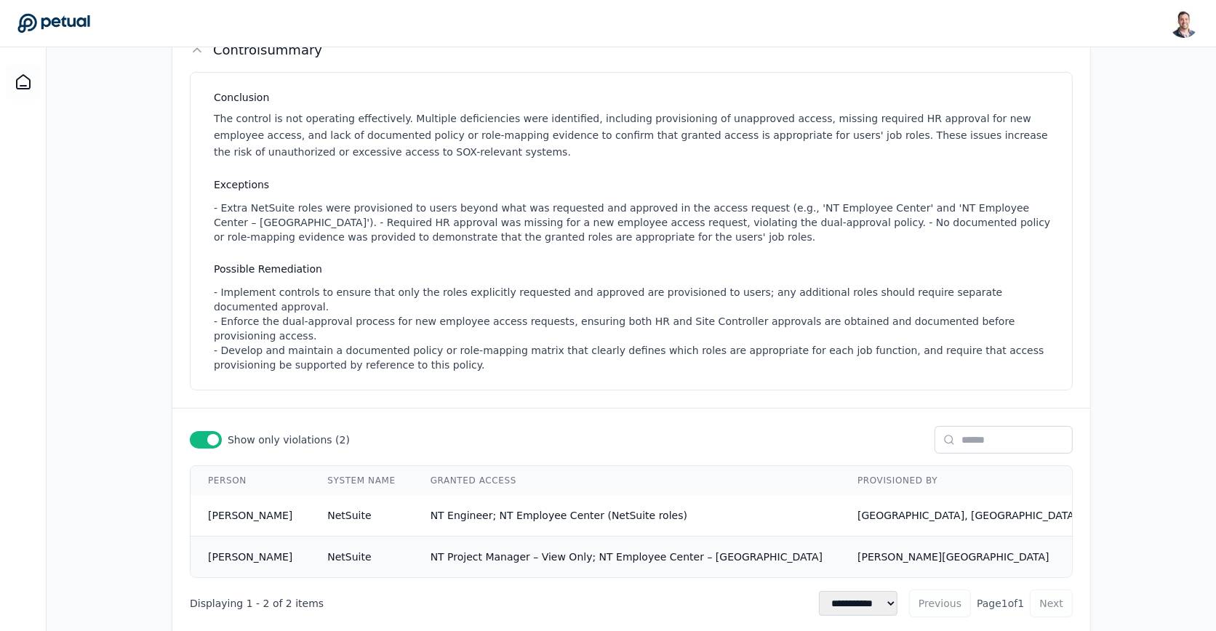
click at [630, 537] on td "NT Project Manager – View Only; NT Employee Center – [GEOGRAPHIC_DATA]" at bounding box center [626, 557] width 427 height 41
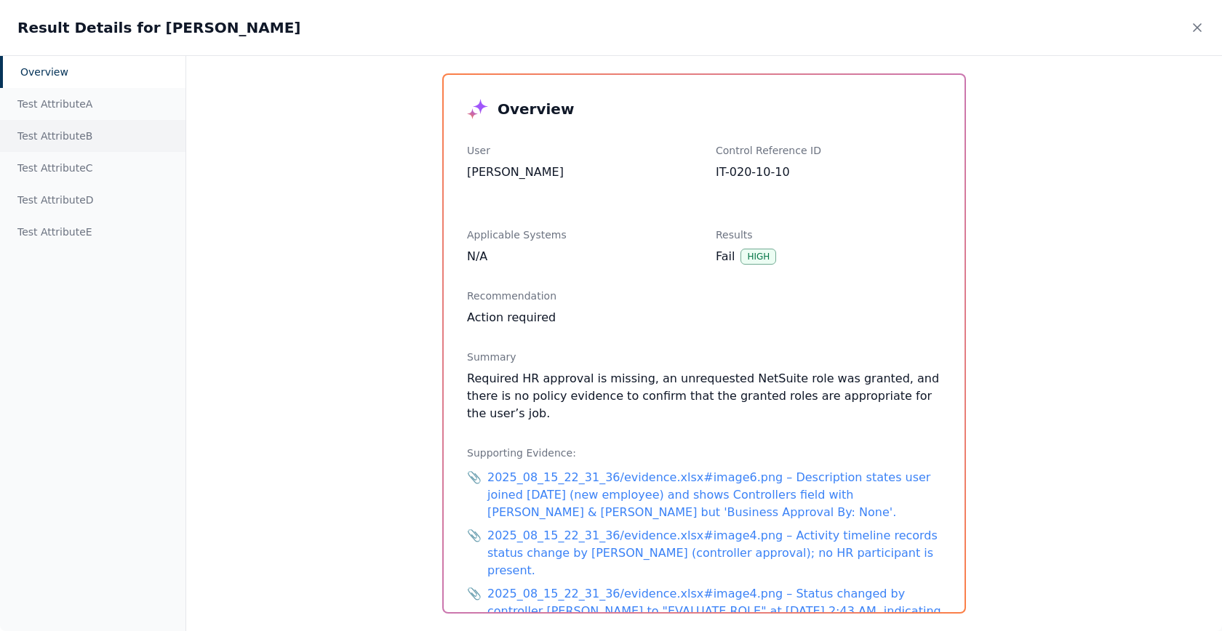
click at [77, 138] on div "Test Attribute B" at bounding box center [92, 136] width 185 height 32
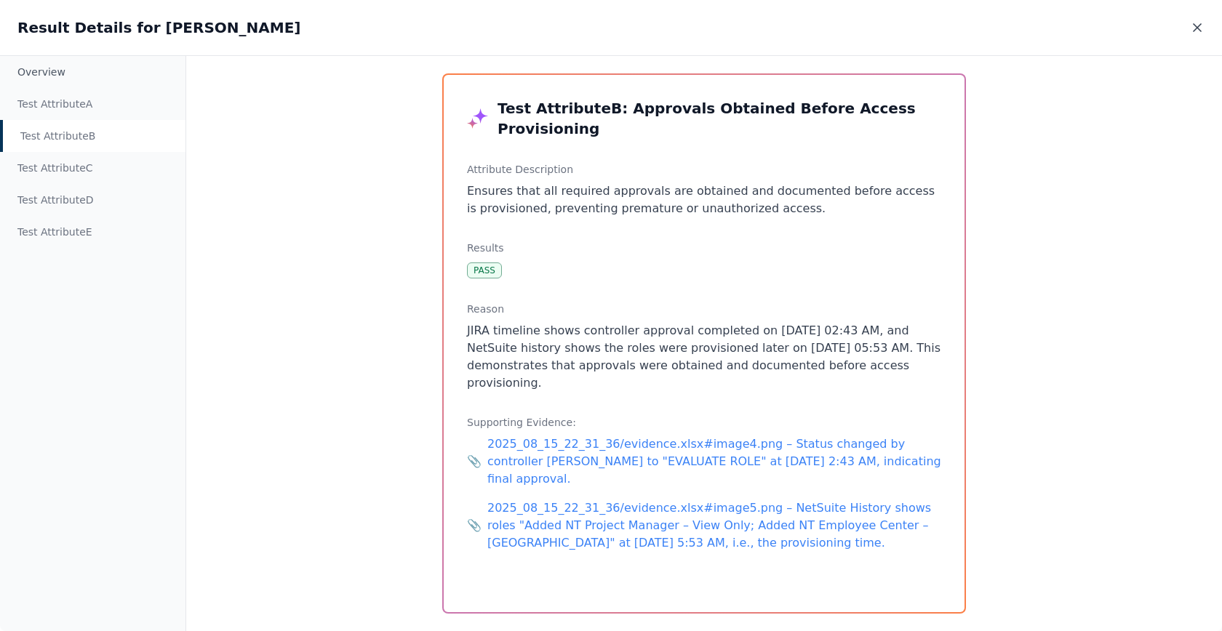
click at [1197, 23] on icon at bounding box center [1197, 27] width 15 height 15
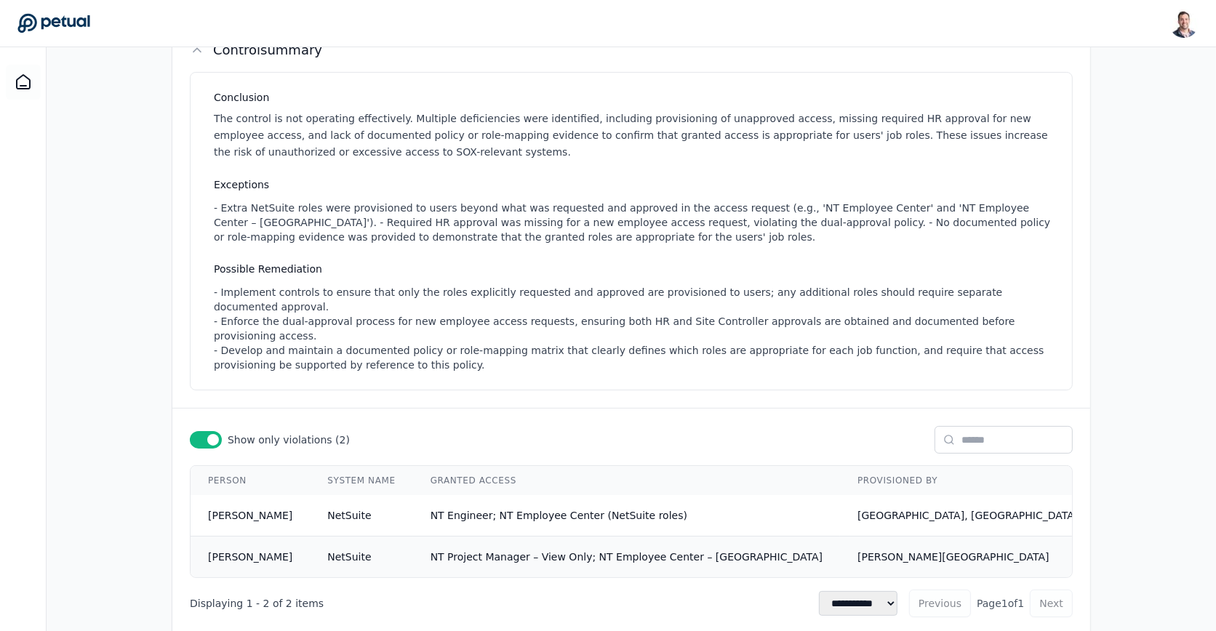
click at [564, 551] on span "NT Project Manager – View Only; NT Employee Center – [GEOGRAPHIC_DATA]" at bounding box center [627, 557] width 392 height 12
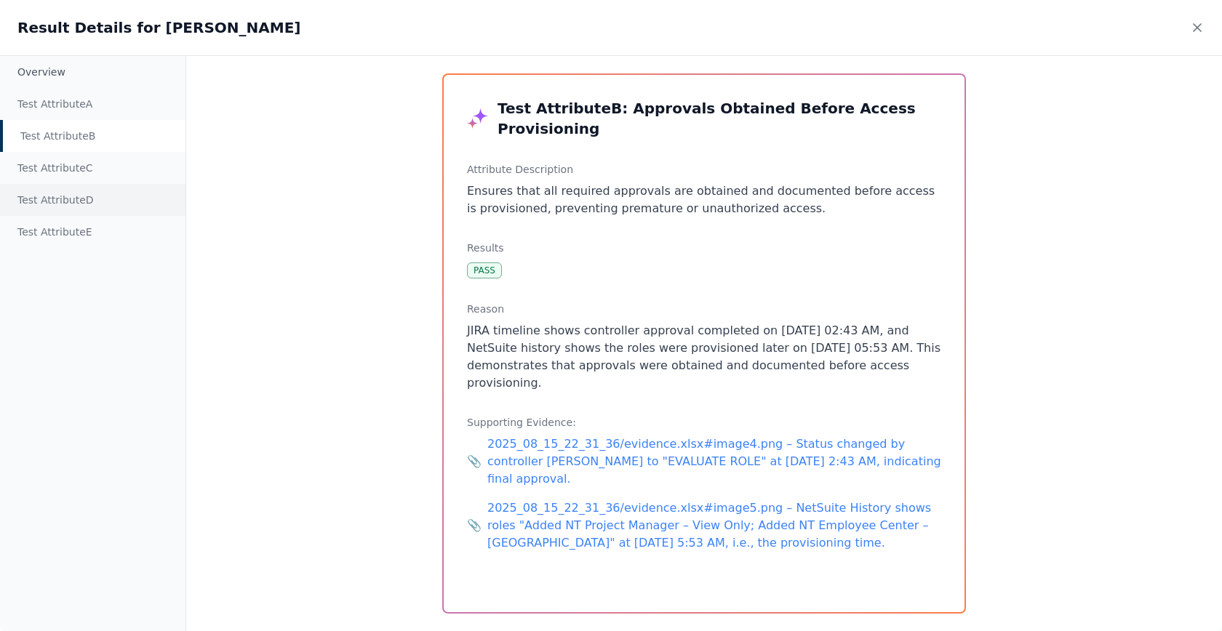
click at [57, 200] on div "Test Attribute D" at bounding box center [92, 200] width 185 height 32
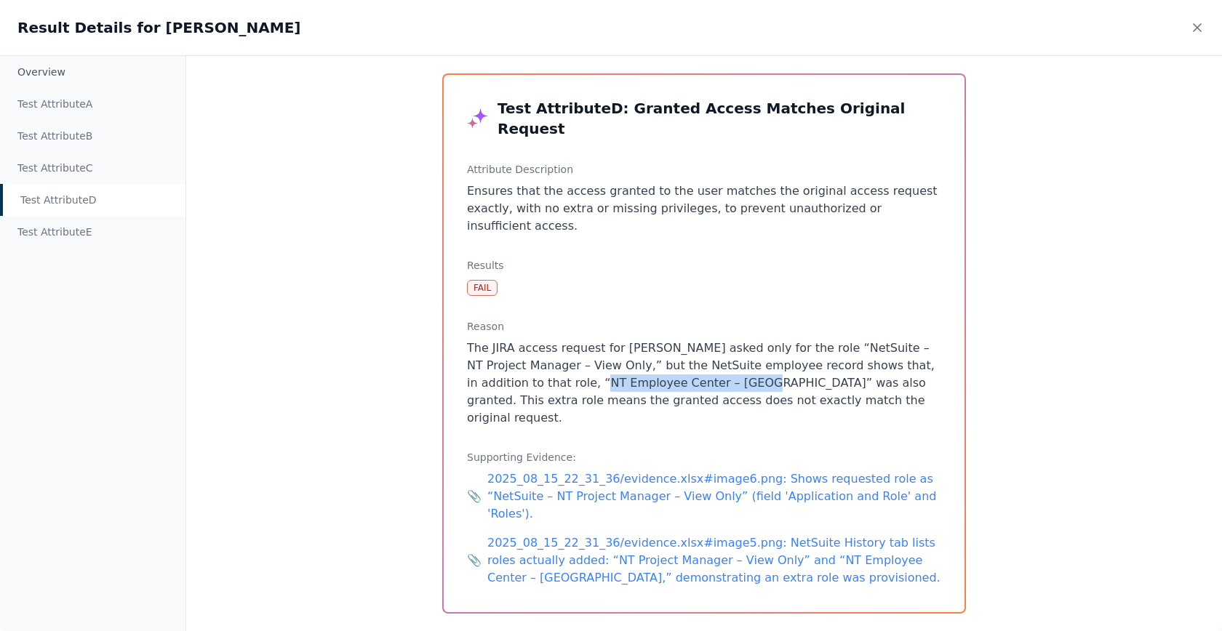
drag, startPoint x: 666, startPoint y: 348, endPoint x: 521, endPoint y: 349, distance: 144.7
click at [521, 349] on p "The JIRA access request for [PERSON_NAME] asked only for the role “NetSuite – N…" at bounding box center [704, 383] width 474 height 87
click at [1193, 23] on icon at bounding box center [1197, 27] width 15 height 15
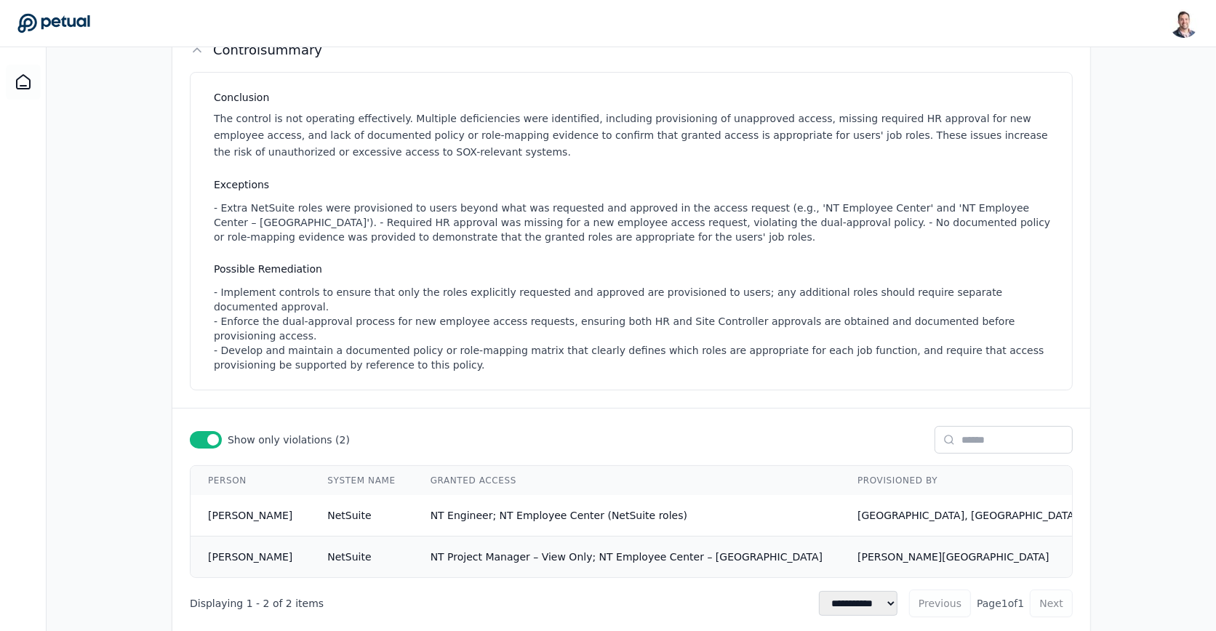
click at [626, 537] on td "NT Project Manager – View Only; NT Employee Center – [GEOGRAPHIC_DATA]" at bounding box center [626, 557] width 427 height 41
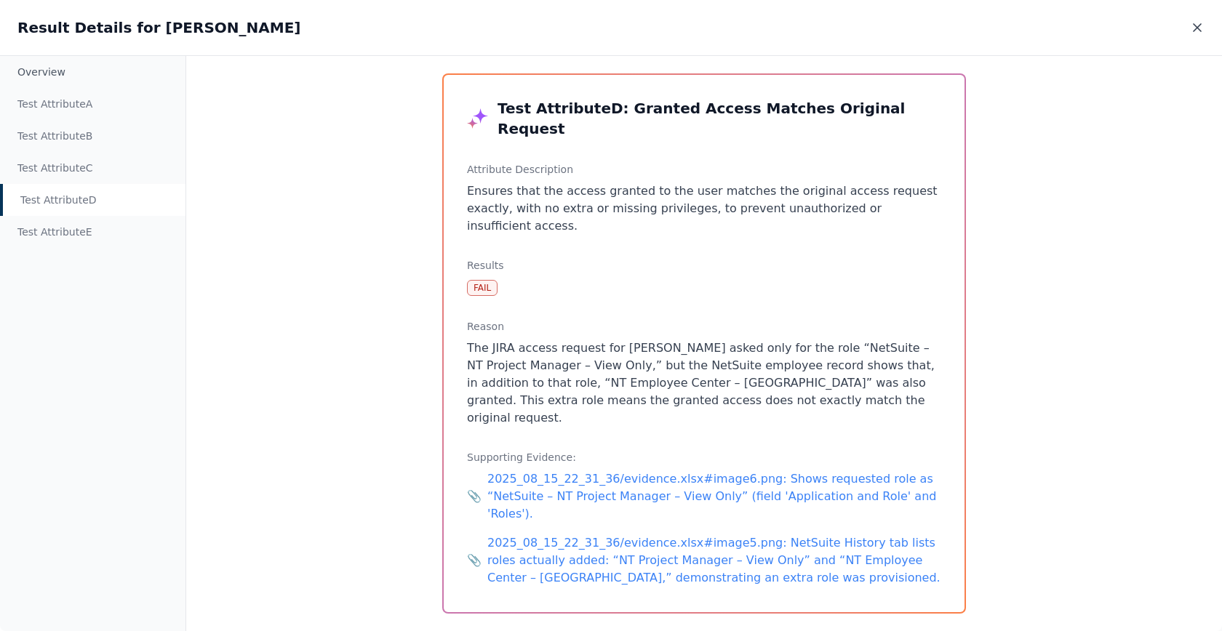
click at [1198, 27] on icon at bounding box center [1197, 27] width 15 height 15
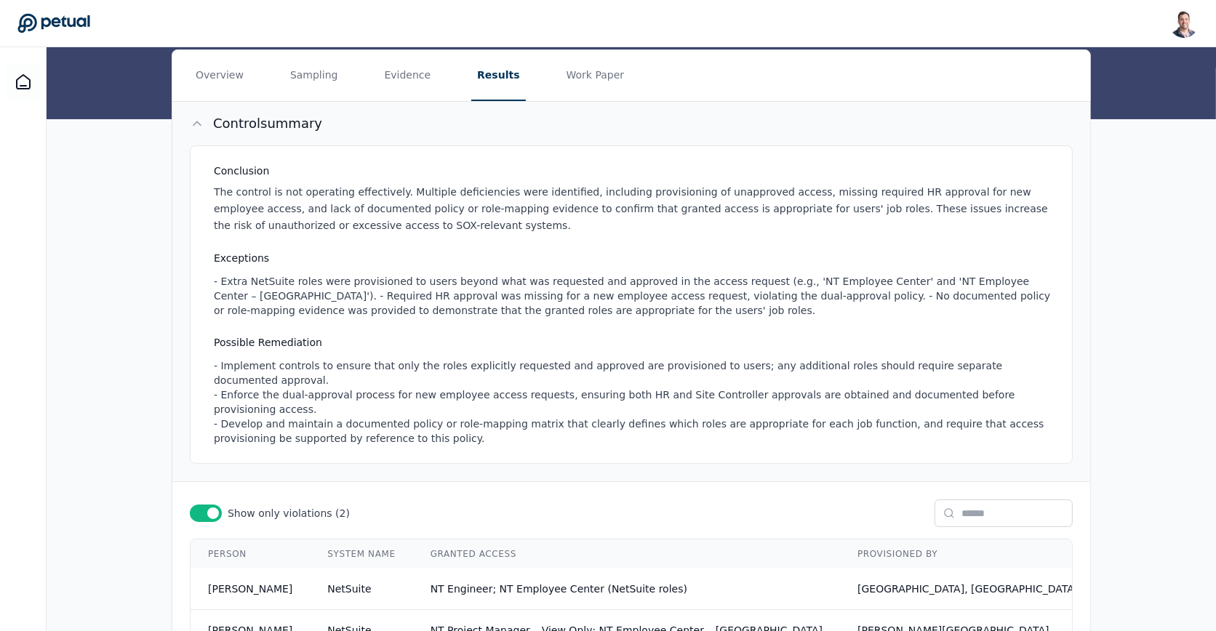
scroll to position [158, 0]
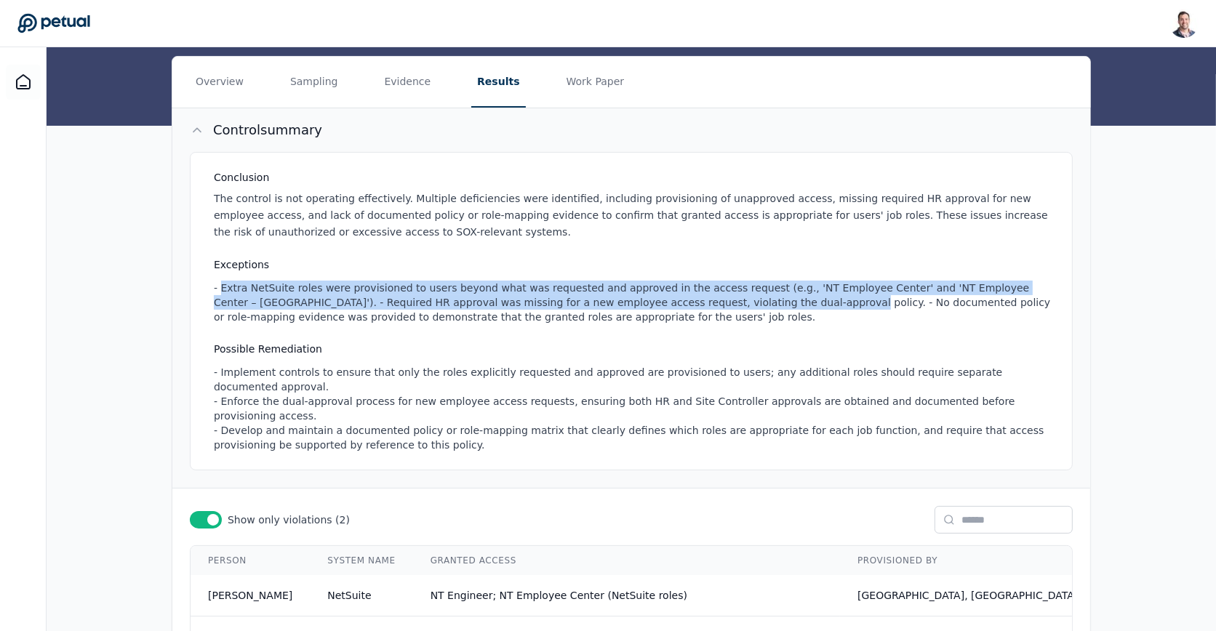
drag, startPoint x: 220, startPoint y: 284, endPoint x: 721, endPoint y: 302, distance: 502.1
click at [721, 302] on div "- Extra NetSuite roles were provisioned to users beyond what was requested and …" at bounding box center [634, 303] width 841 height 44
click at [222, 295] on div "- Extra NetSuite roles were provisioned to users beyond what was requested and …" at bounding box center [634, 303] width 841 height 44
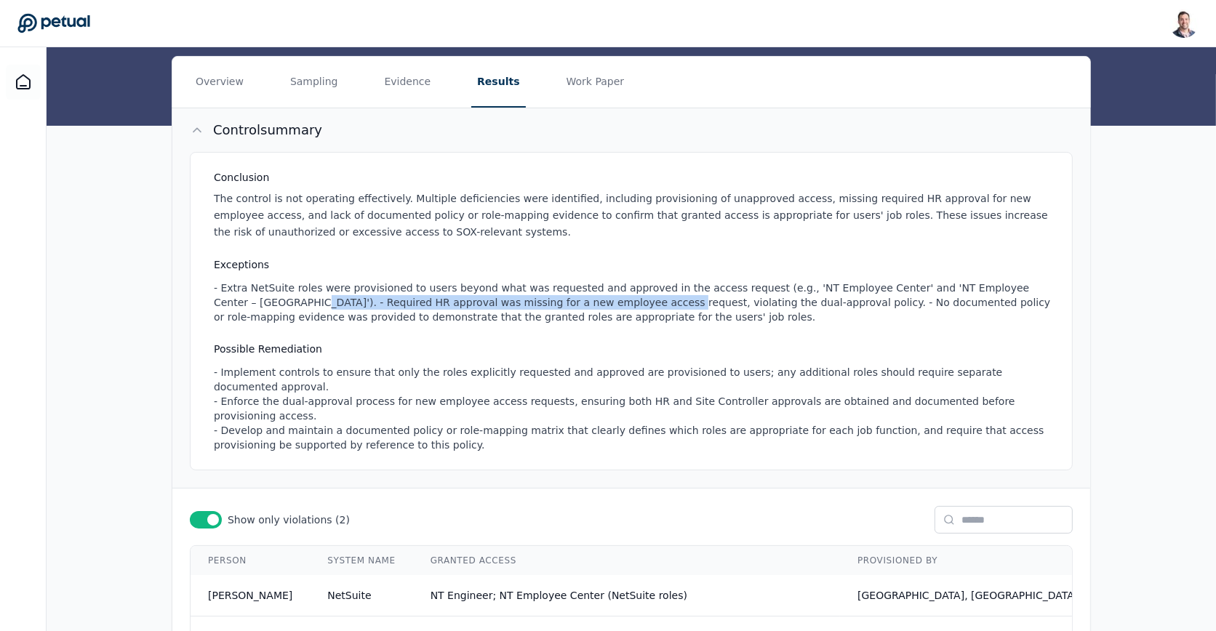
drag, startPoint x: 209, startPoint y: 295, endPoint x: 559, endPoint y: 303, distance: 350.6
click at [559, 303] on div "Conclusion The control is not operating effectively. Multiple deficiencies were…" at bounding box center [631, 311] width 883 height 319
click at [606, 324] on div "Conclusion The control is not operating effectively. Multiple deficiencies were…" at bounding box center [631, 311] width 883 height 319
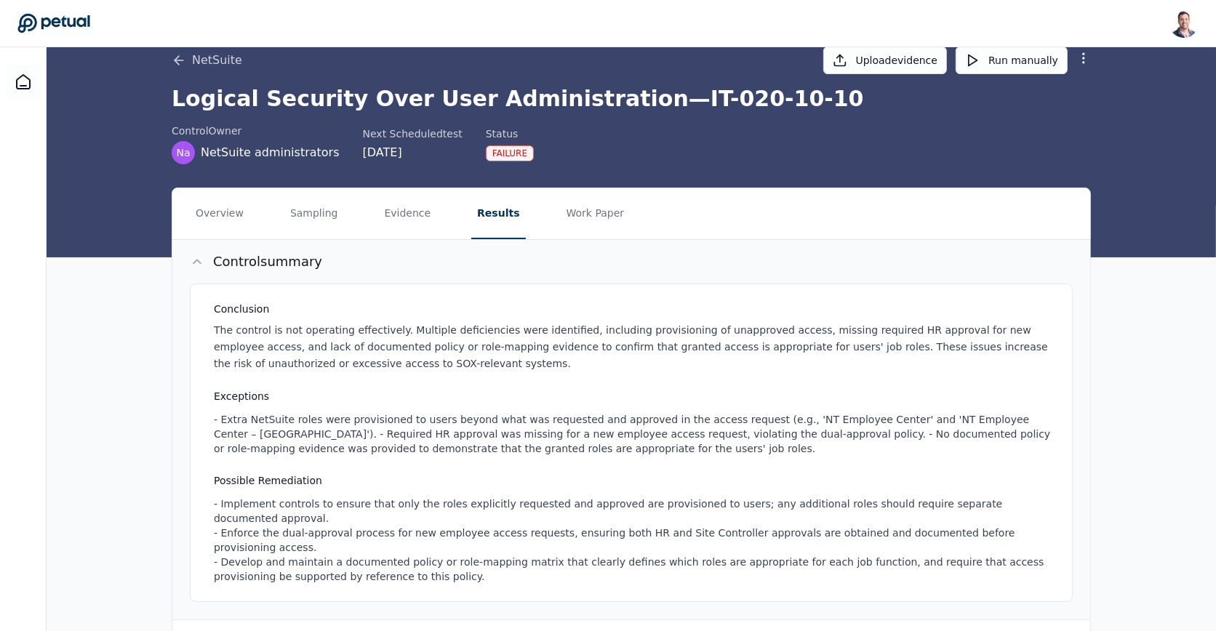
scroll to position [0, 0]
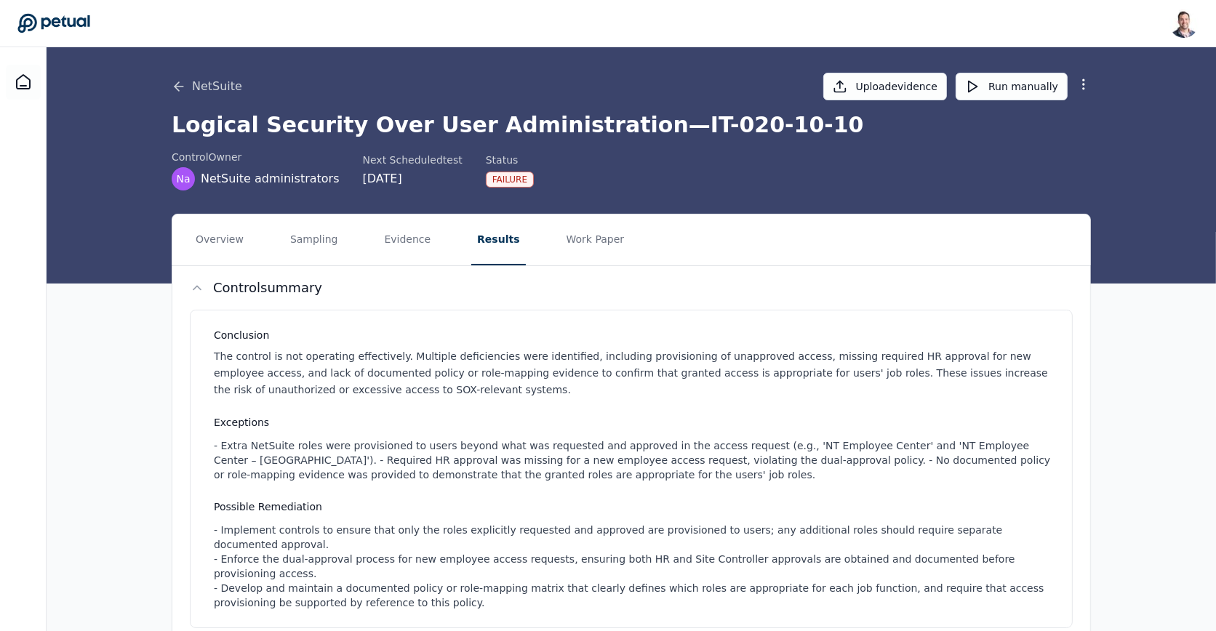
click at [39, 19] on icon at bounding box center [53, 23] width 73 height 20
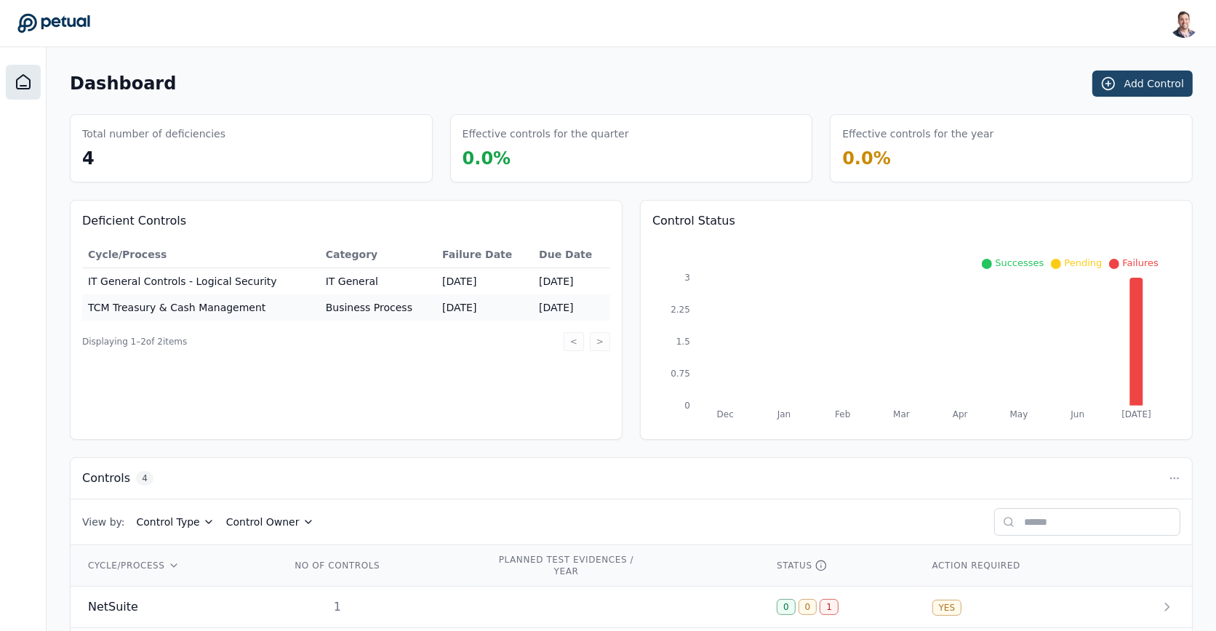
click at [1121, 94] on button "Add Control" at bounding box center [1142, 84] width 100 height 26
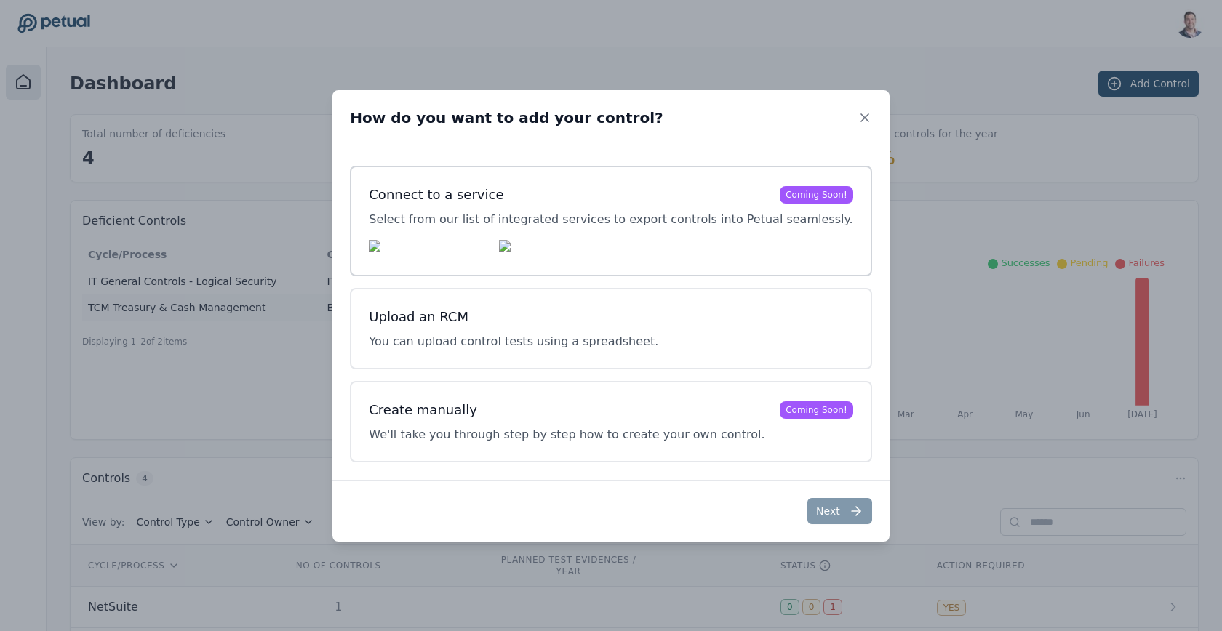
click at [617, 212] on p "Select from our list of integrated services to export controls into Petual seam…" at bounding box center [611, 219] width 484 height 17
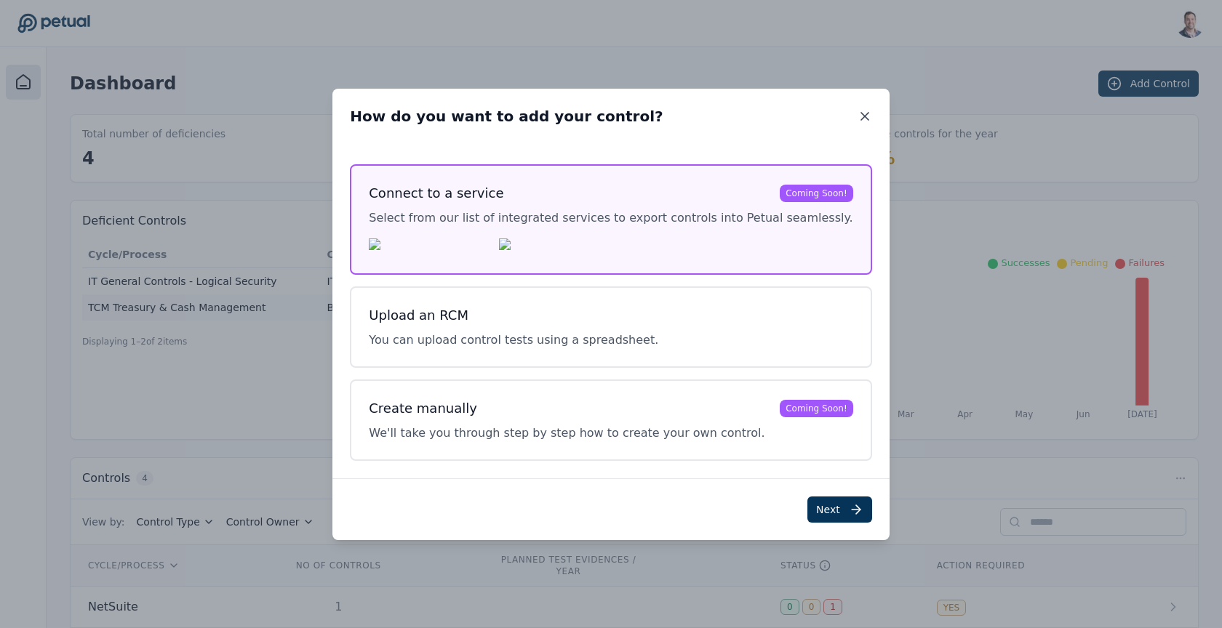
click at [857, 115] on icon at bounding box center [864, 116] width 15 height 15
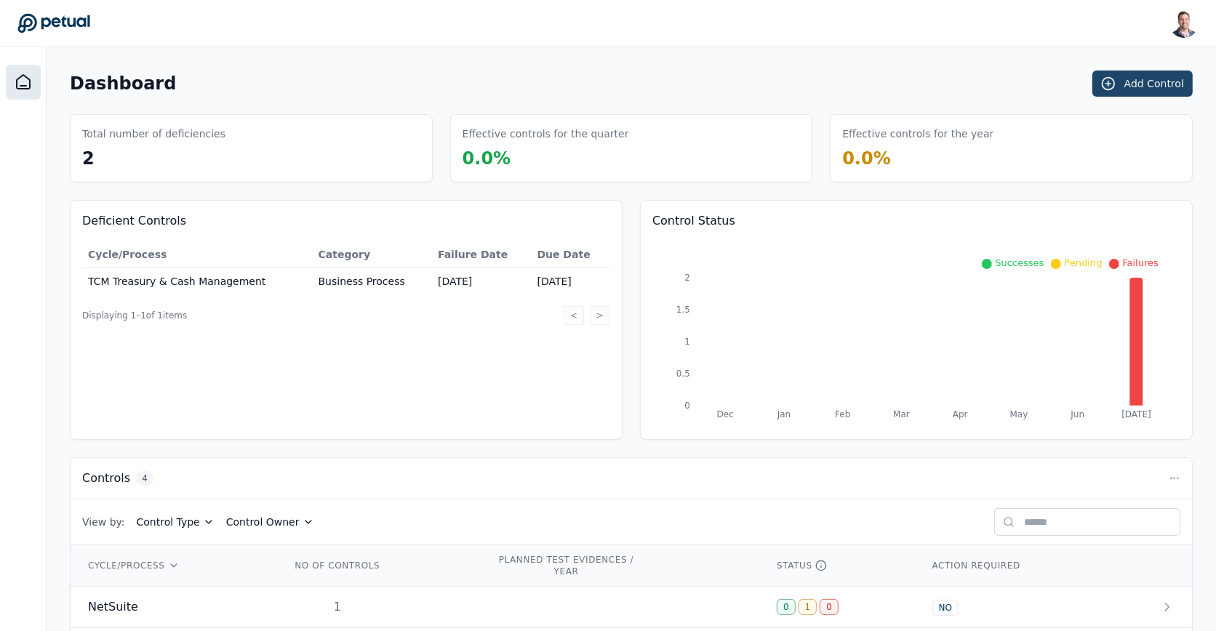
click at [1119, 89] on button "Add Control" at bounding box center [1142, 84] width 100 height 26
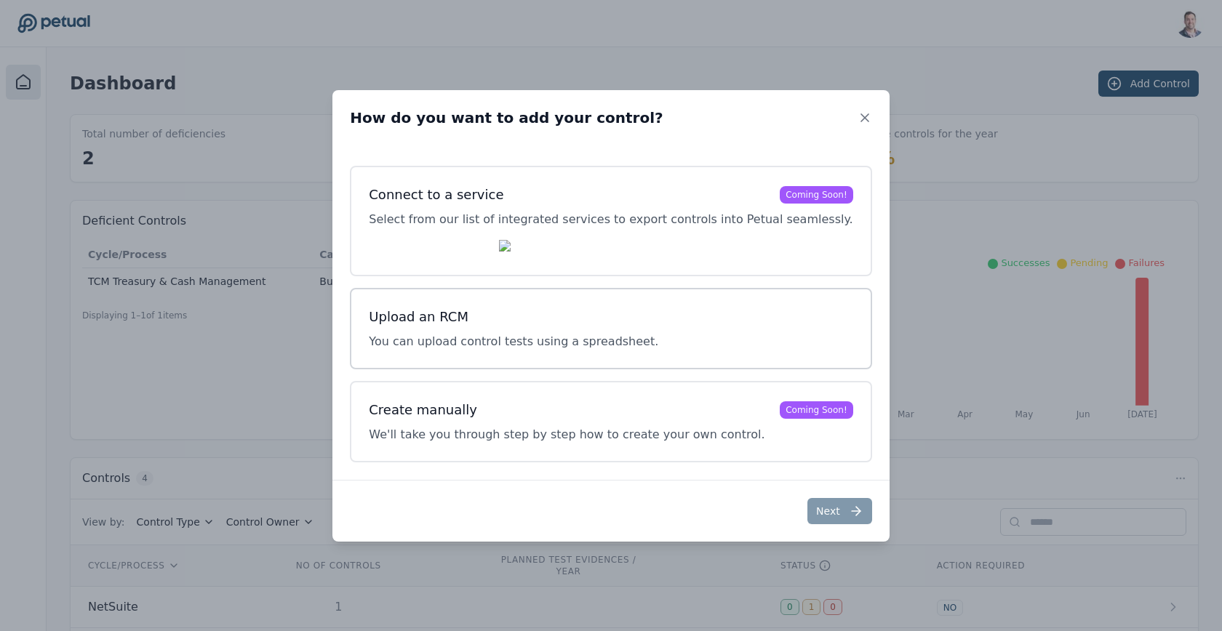
click at [583, 321] on h3 "Upload an RCM" at bounding box center [513, 317] width 289 height 20
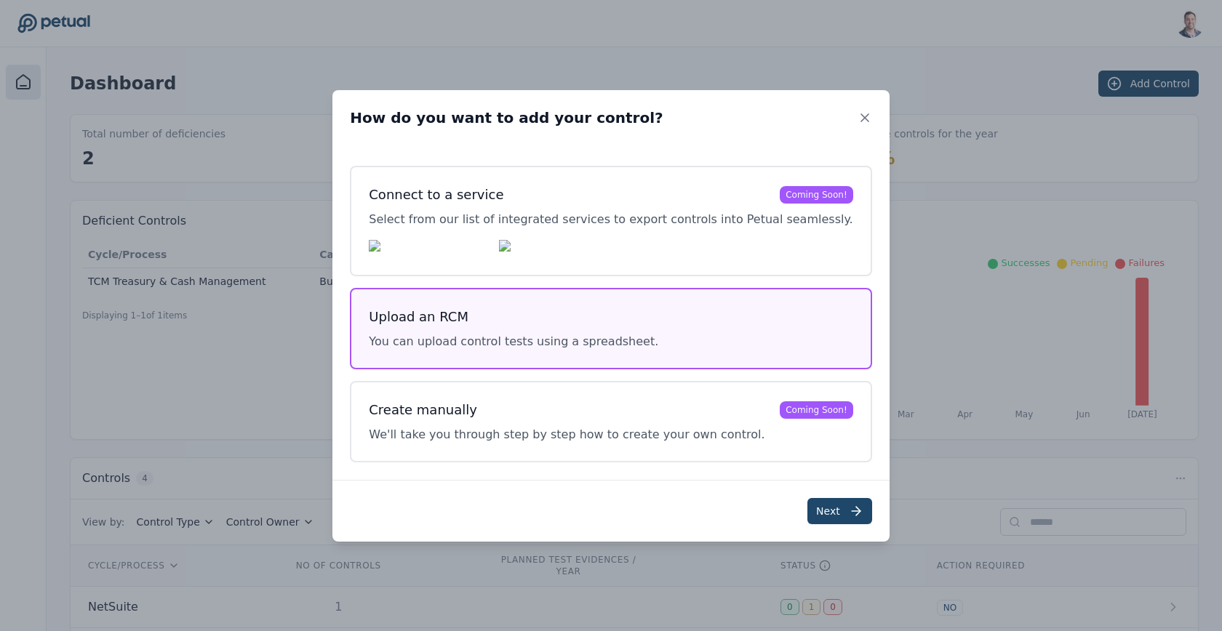
click at [820, 503] on button "Next" at bounding box center [839, 511] width 65 height 26
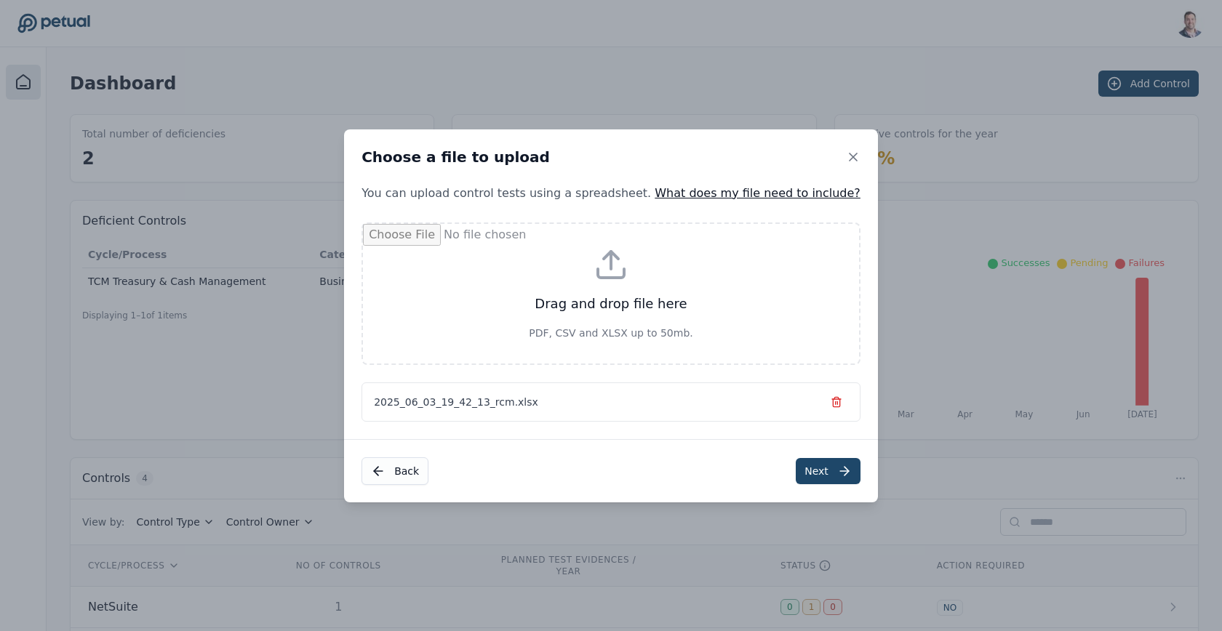
click at [798, 469] on button "Next" at bounding box center [828, 471] width 65 height 26
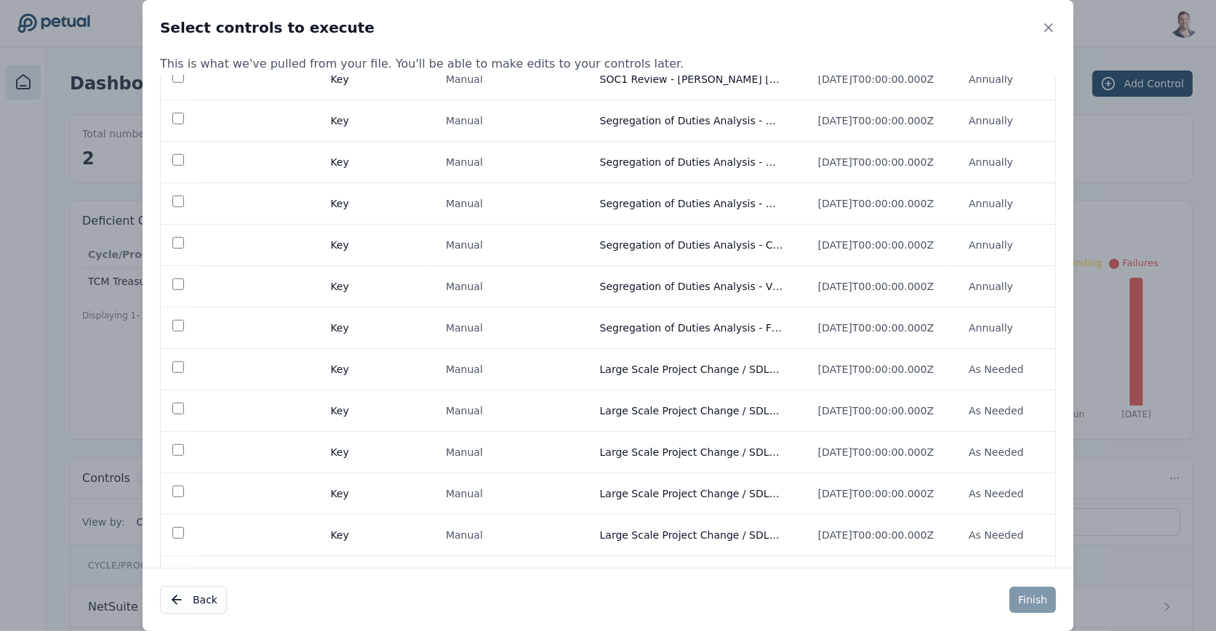
scroll to position [884, 0]
